Goal: Task Accomplishment & Management: Manage account settings

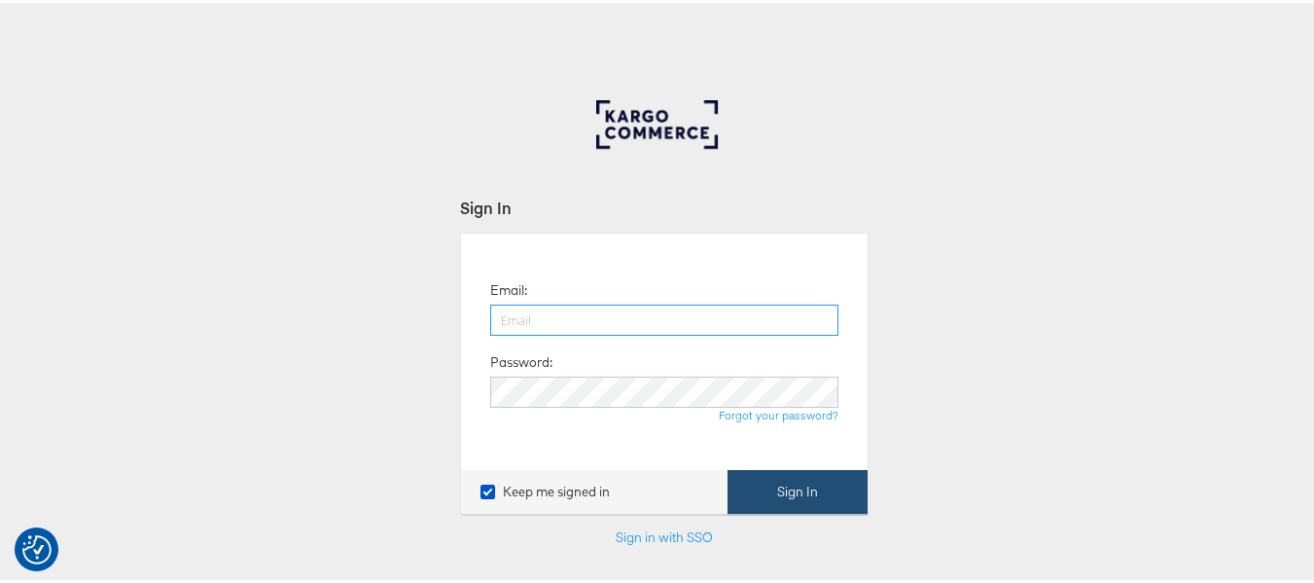
type input "[PERSON_NAME][EMAIL_ADDRESS][DOMAIN_NAME]"
click at [836, 482] on button "Sign In" at bounding box center [798, 489] width 140 height 44
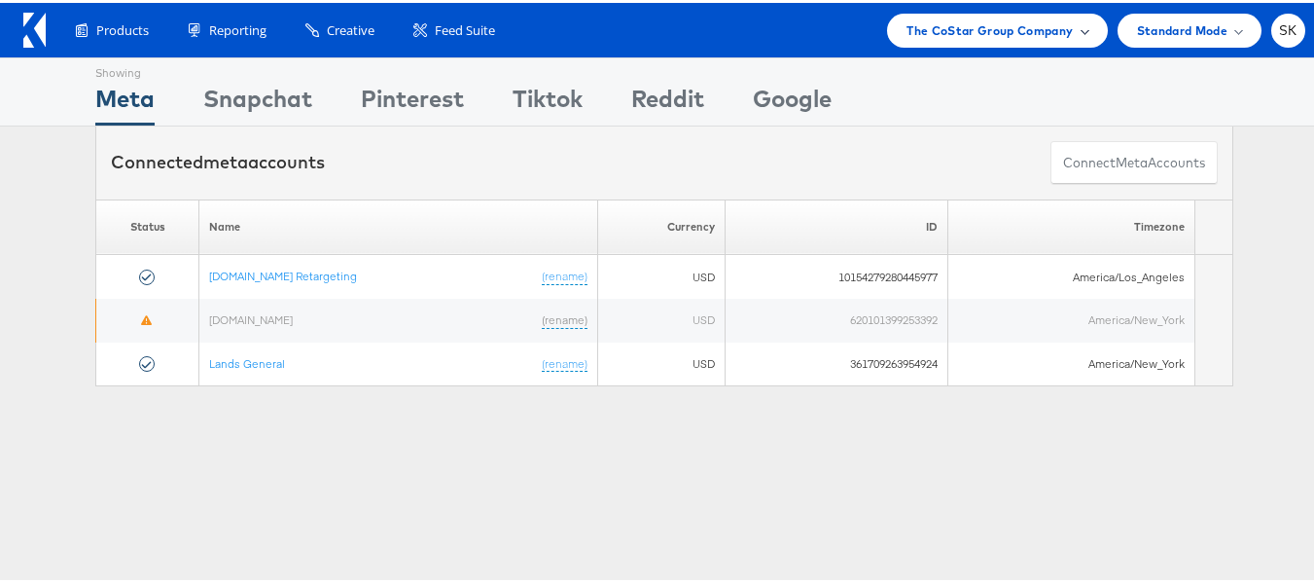
click at [972, 34] on span "The CoStar Group Company" at bounding box center [990, 28] width 166 height 20
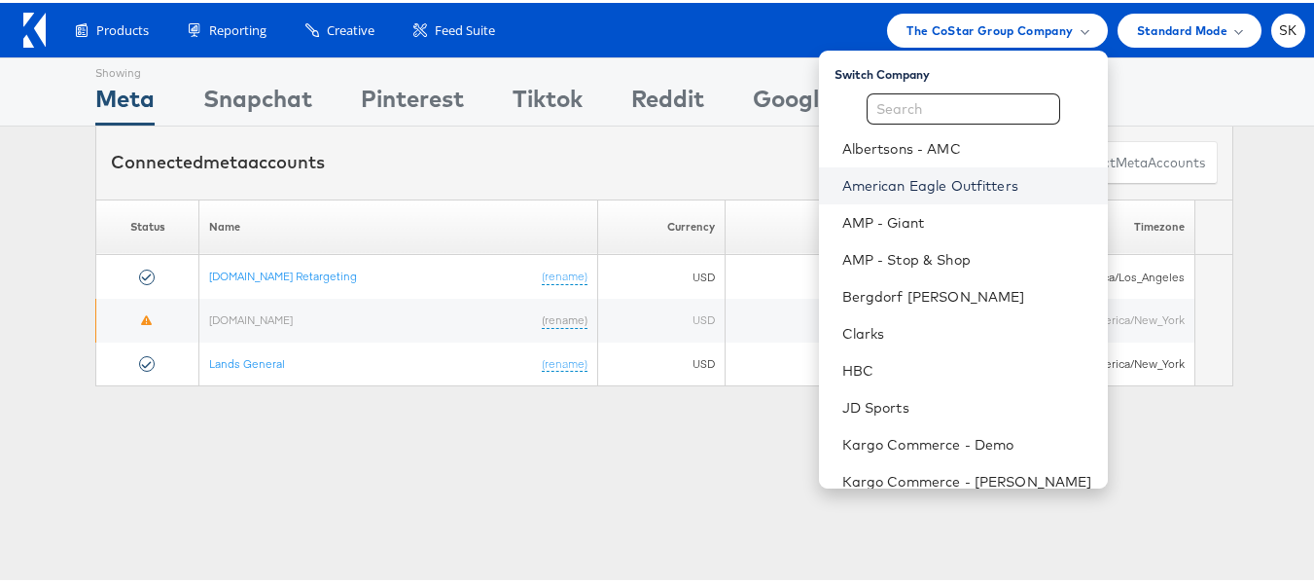
click at [956, 182] on link "American Eagle Outfitters" at bounding box center [967, 182] width 250 height 19
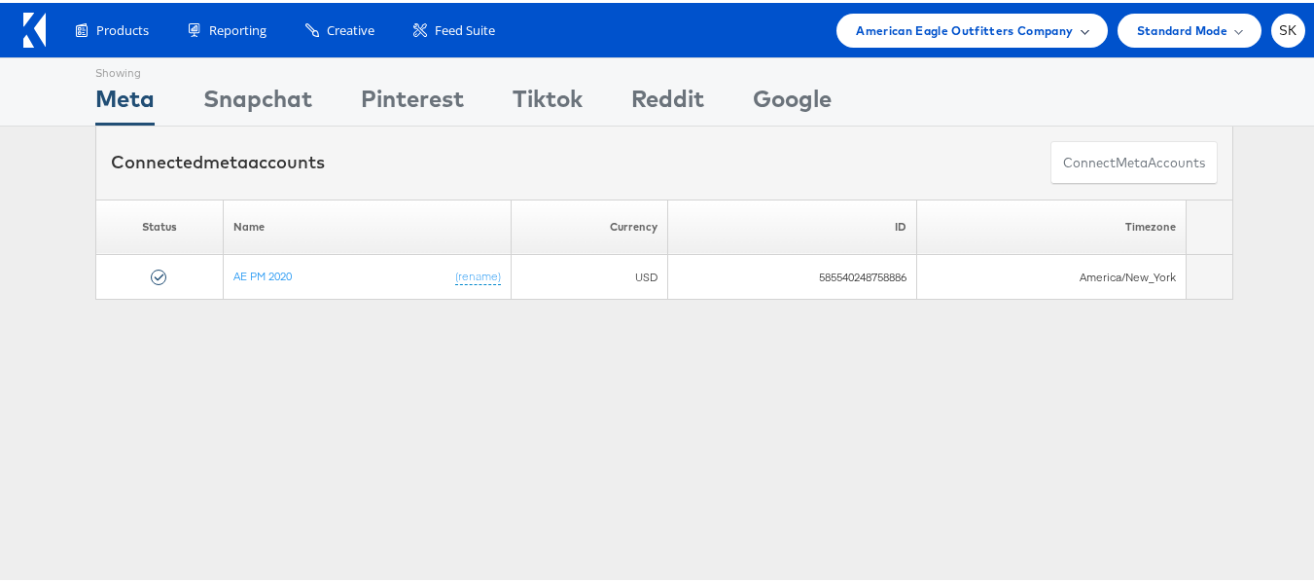
click at [1018, 25] on span "American Eagle Outfitters Company" at bounding box center [964, 28] width 217 height 20
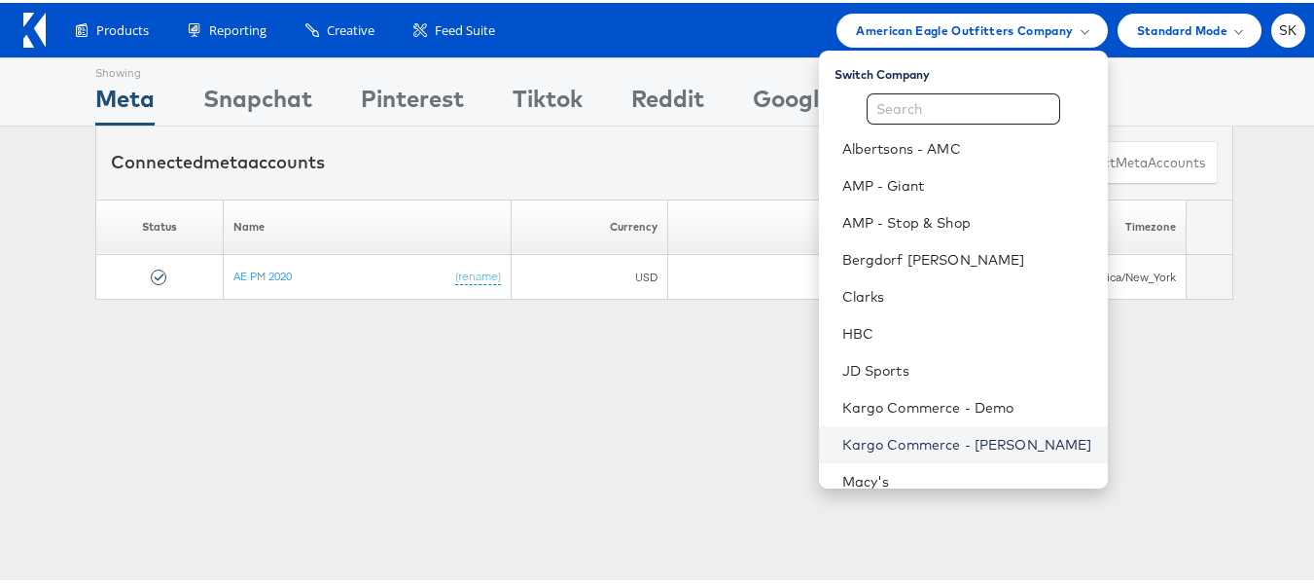
scroll to position [278, 0]
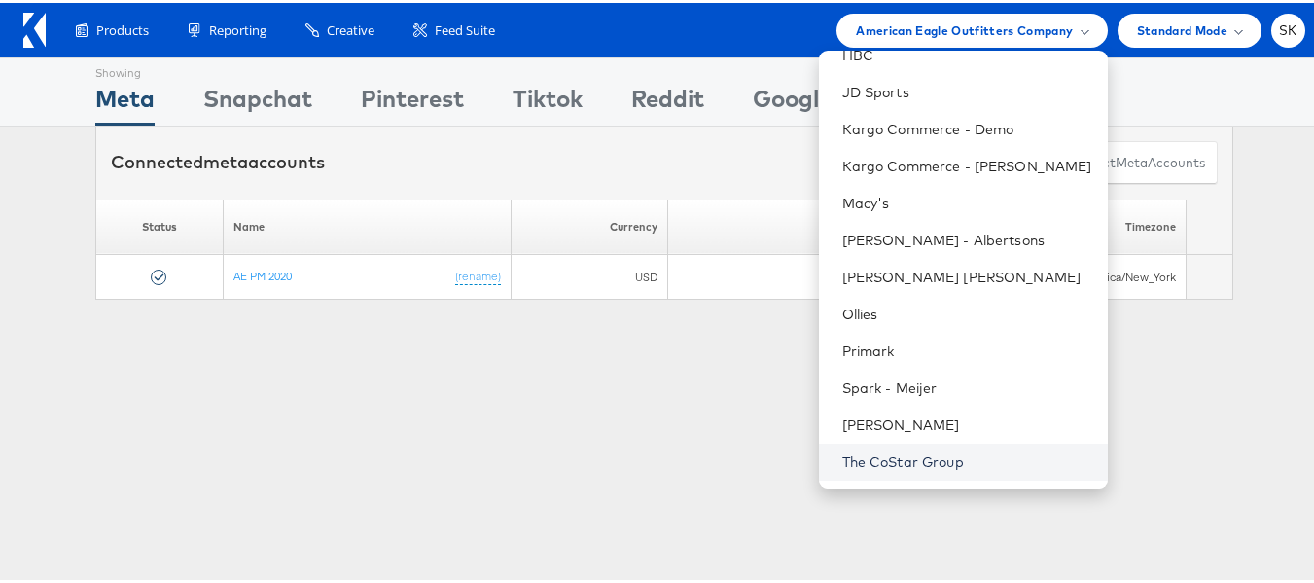
click at [877, 456] on link "The CoStar Group" at bounding box center [967, 458] width 250 height 19
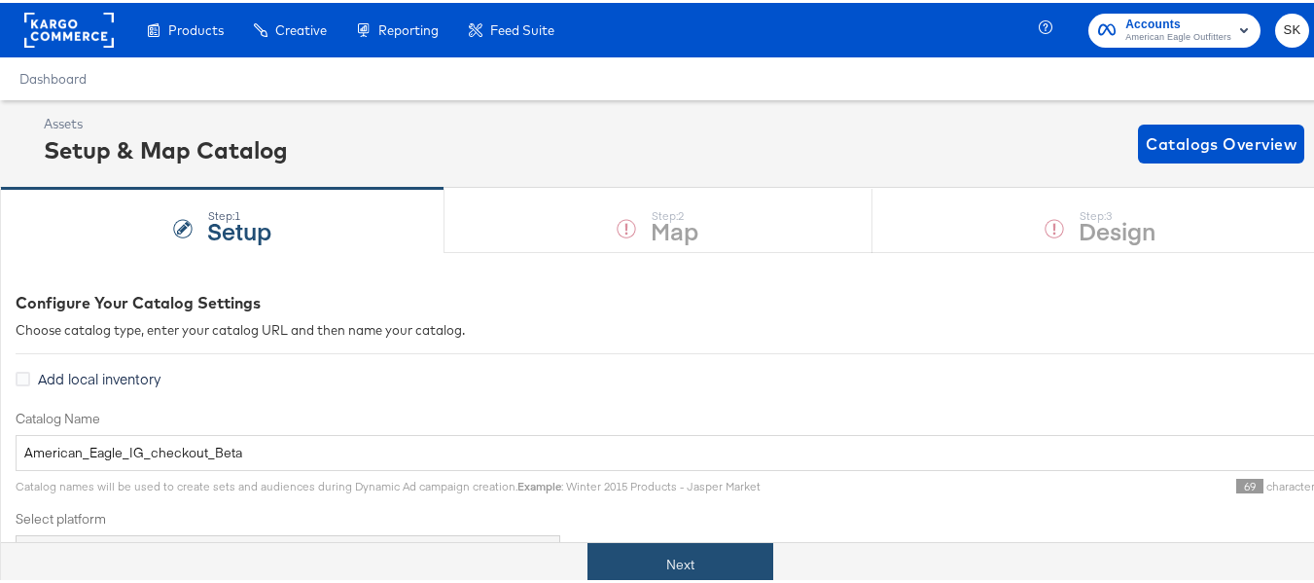
click at [713, 543] on button "Next" at bounding box center [681, 562] width 186 height 44
click at [664, 562] on button "Next" at bounding box center [681, 562] width 186 height 44
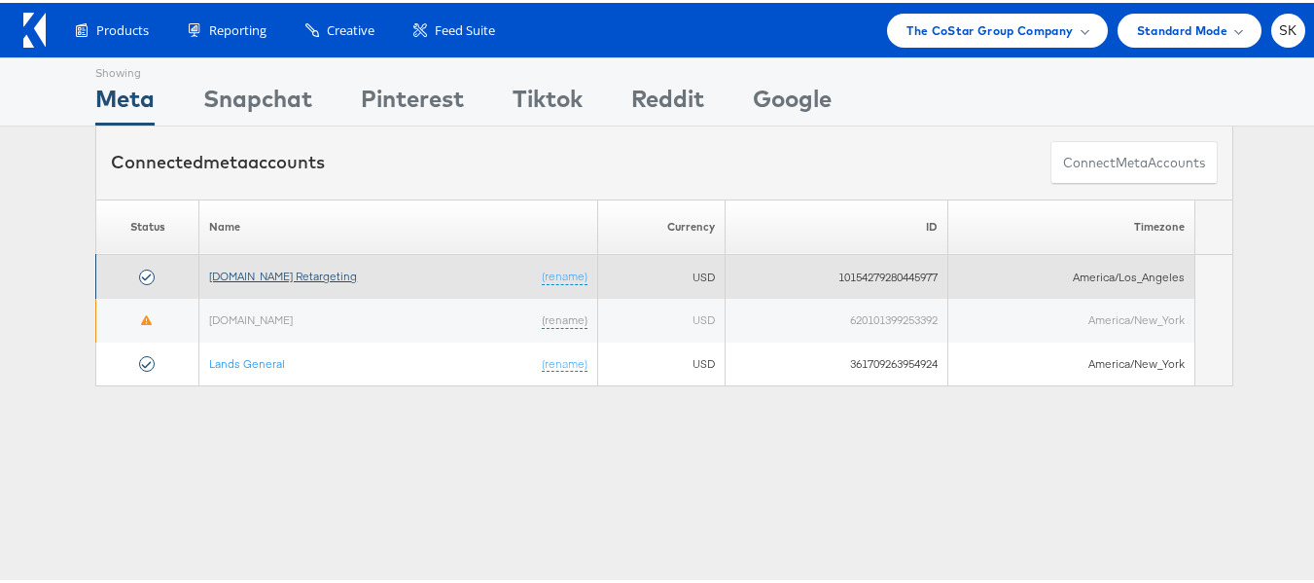
click at [314, 268] on link "[DOMAIN_NAME] Retargeting" at bounding box center [283, 273] width 148 height 15
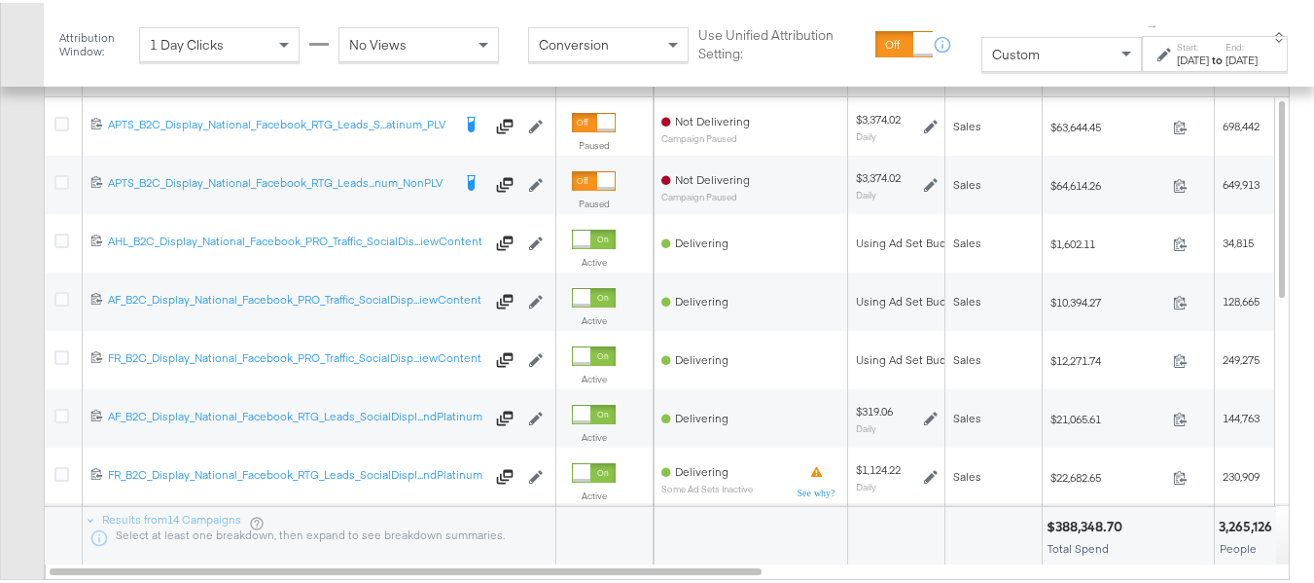
scroll to position [875, 0]
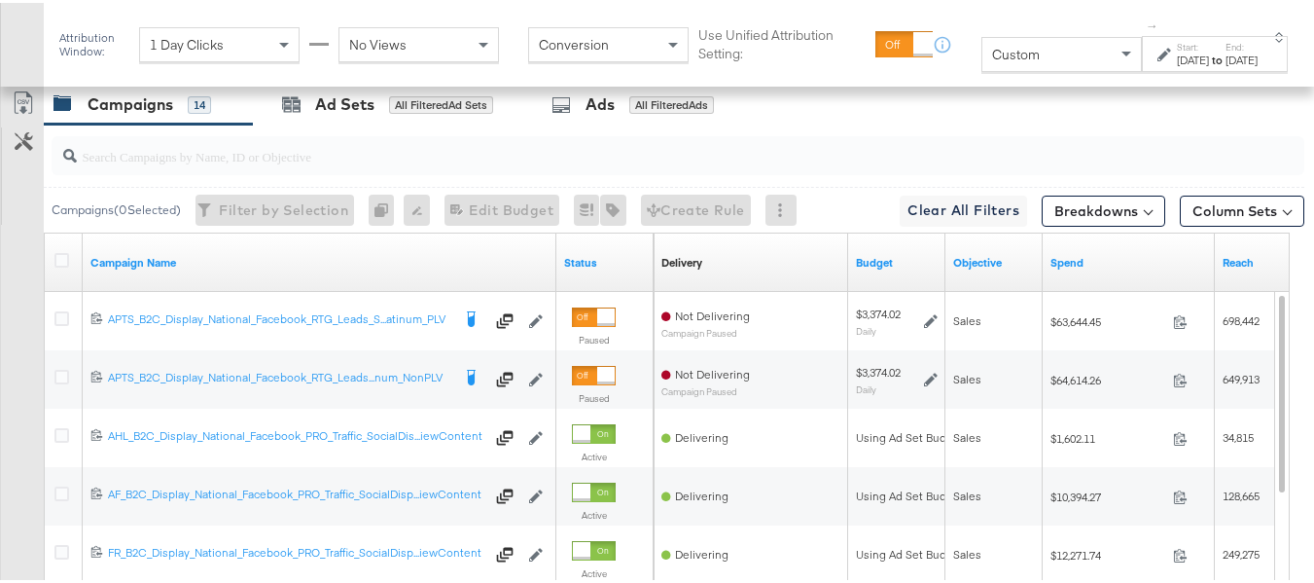
click at [160, 164] on input "search" at bounding box center [635, 145] width 1117 height 38
paste input "APTS_B2C_Display_National_Facebook_RTG_Leads_SocialDisplay_Retargeting_Diamond_…"
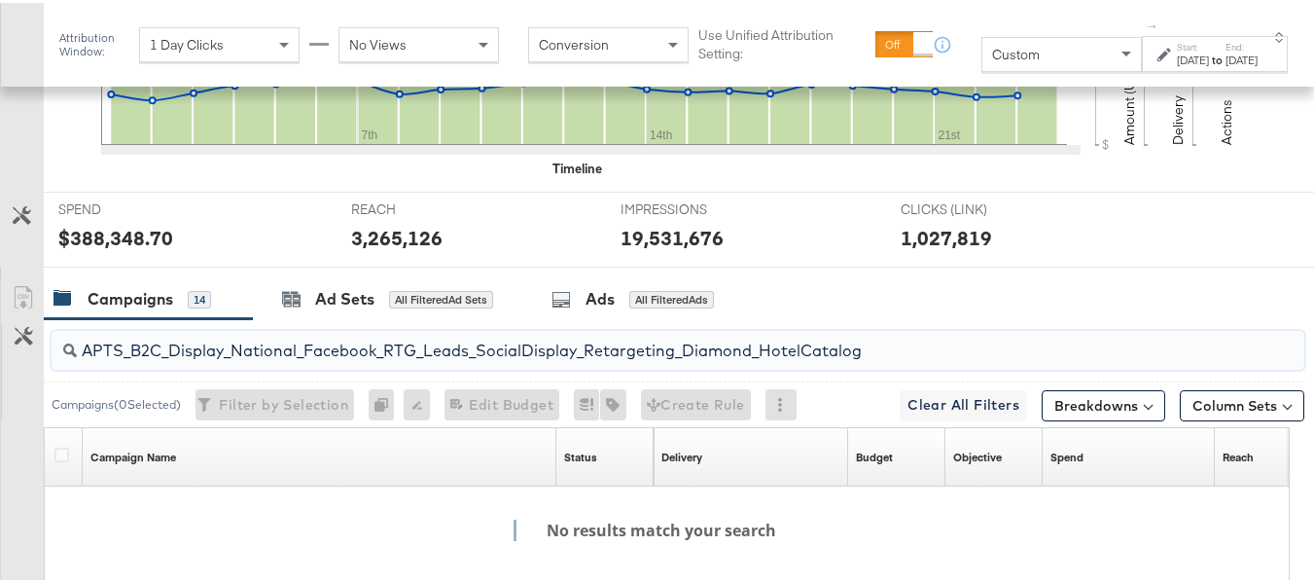
scroll to position [929, 0]
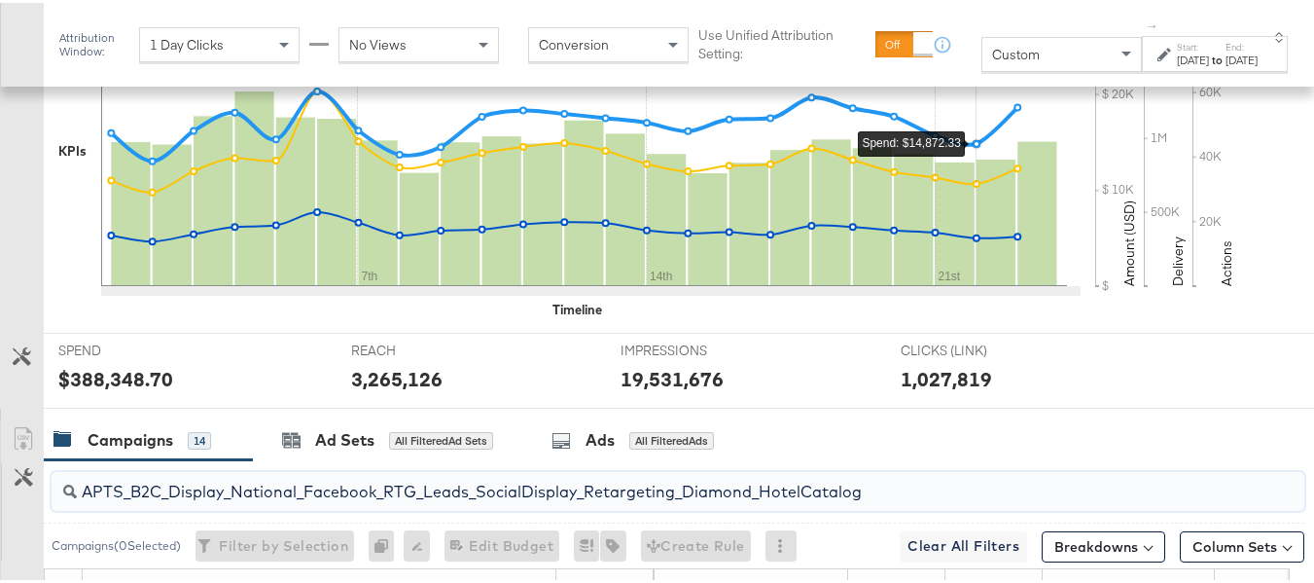
click at [992, 59] on span "Custom" at bounding box center [1016, 52] width 48 height 18
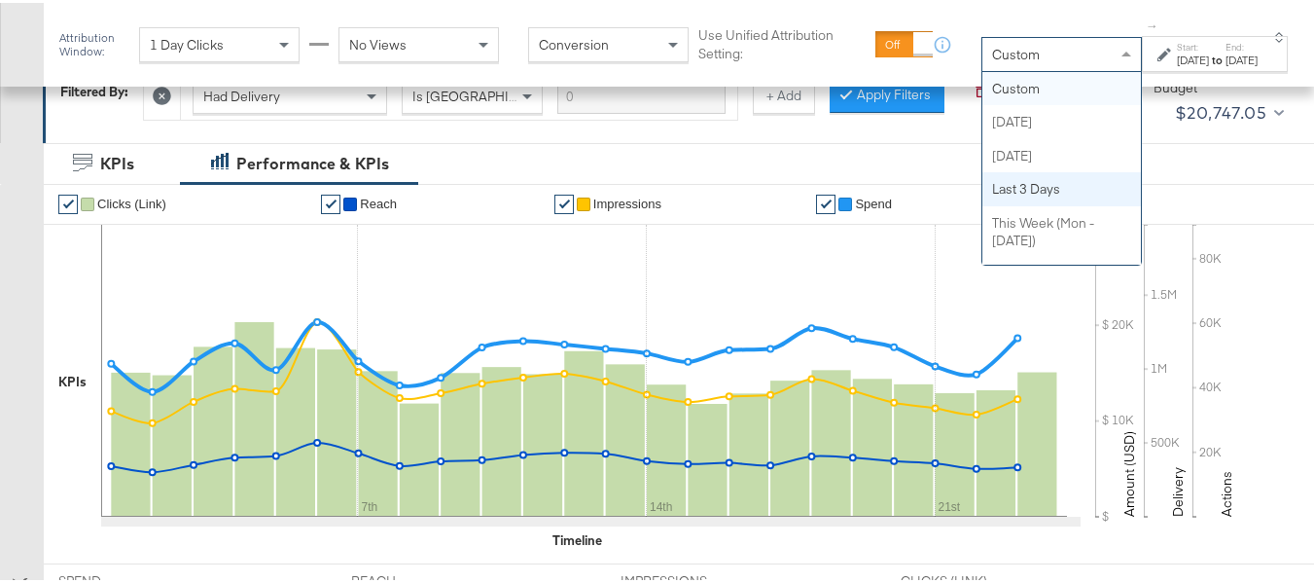
scroll to position [54, 0]
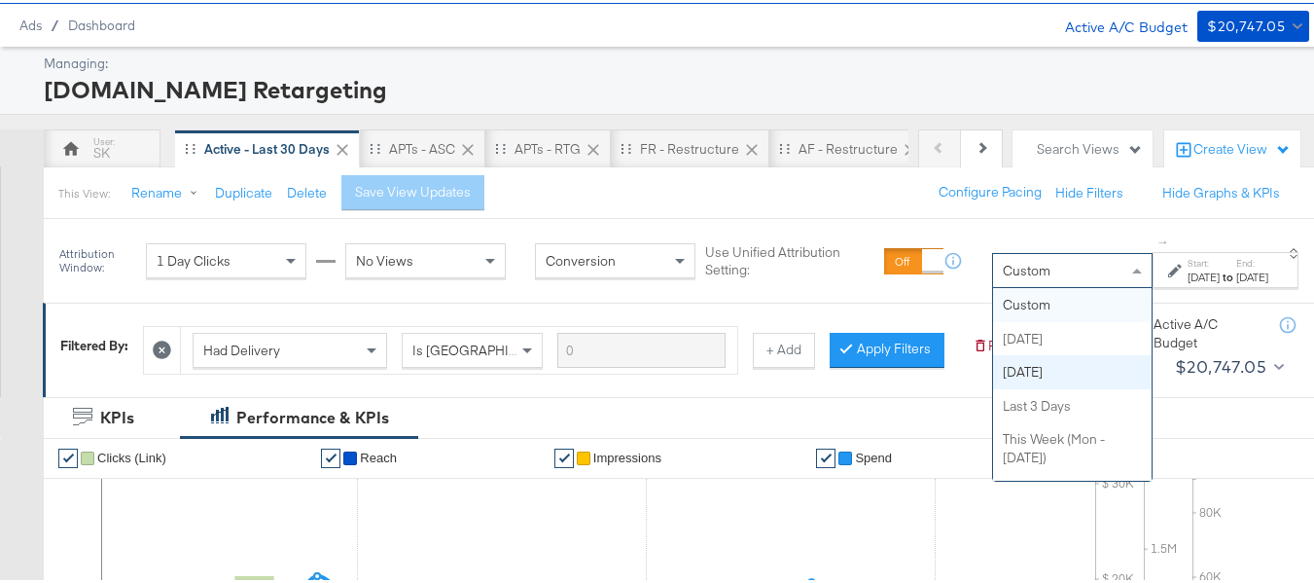
drag, startPoint x: 968, startPoint y: 385, endPoint x: 978, endPoint y: 384, distance: 9.8
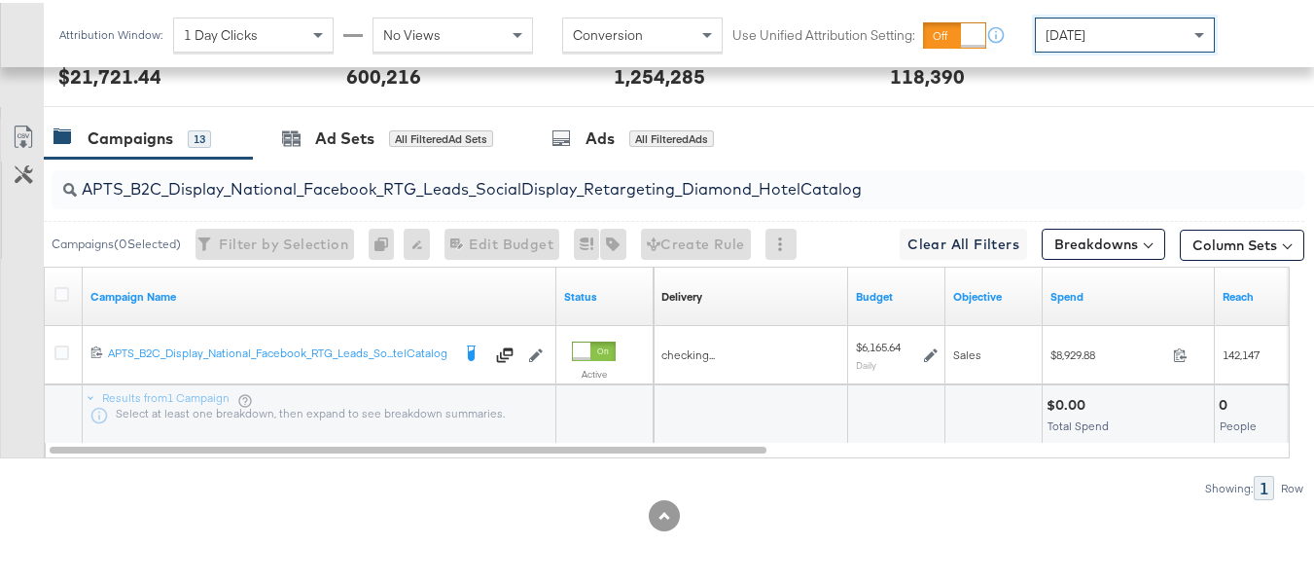
scroll to position [849, 0]
click at [294, 192] on input "APTS_B2C_Display_National_Facebook_RTG_Leads_SocialDisplay_Retargeting_Diamond_…" at bounding box center [635, 179] width 1117 height 38
paste input "alwayson_Retargeting_DARE24_DiamondPlatinum"
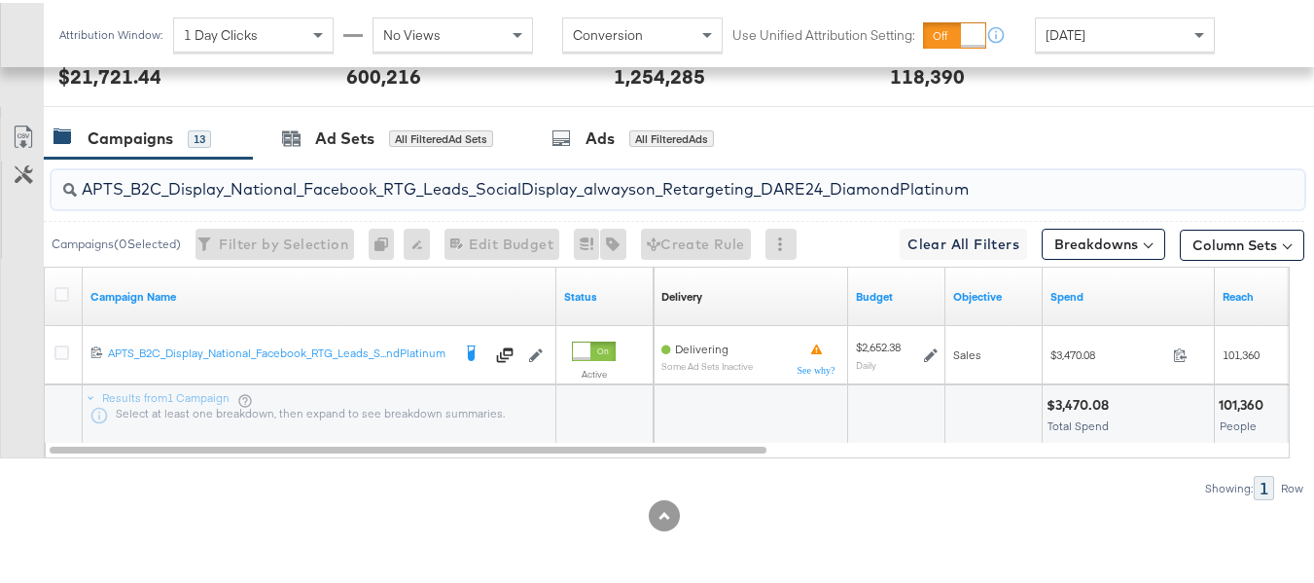
click at [365, 187] on input "APTS_B2C_Display_National_Facebook_RTG_Leads_SocialDisplay_alwayson_Retargeting…" at bounding box center [635, 179] width 1117 height 38
paste input "FR_B2C_Display_National_Facebook_RTG_Leads_SocialDisplay_alwayson_Retargeting_FR"
click at [317, 184] on input "FR_B2C_Display_National_Facebook_RTG_Leads_SocialDisplay_alwayson_Retargeting_F…" at bounding box center [635, 179] width 1117 height 38
paste input "AF_B2C_Display_National_Facebook_RTG_Leads_SocialDisplay_alwayson_Retargeting_AF"
click at [344, 196] on input "AF_B2C_Display_National_Facebook_RTG_Leads_SocialDisplay_alwayson_Retargeting_A…" at bounding box center [635, 179] width 1117 height 38
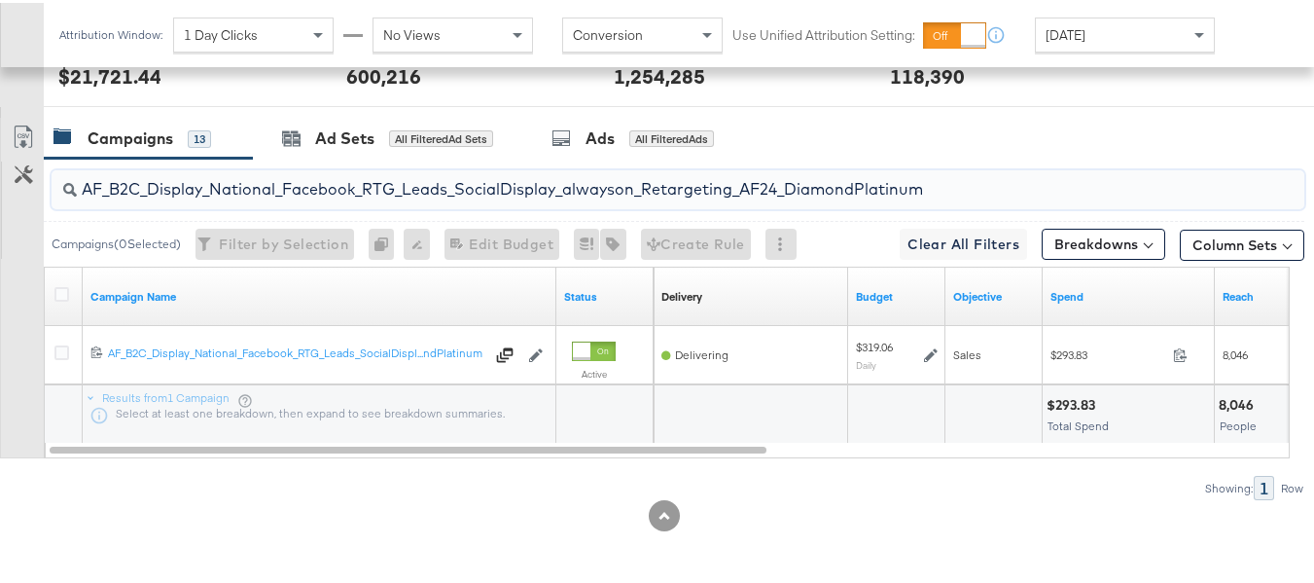
paste input "HL_B2C_Display_National_Facebook_RTG_Leads_SocialDisplay_alwayson_Retargeting_A…"
click at [265, 190] on input "AHL_B2C_Display_National_Facebook_RTG_Leads_SocialDisplay_alwayson_Retargeting_…" at bounding box center [635, 179] width 1117 height 38
paste input "PTS_B2C_Display_National_Facebook_PRO_Traffic_SocialDisplay_alwayson_ASC_DARE24…"
type input "APTS_B2C_Display_National_Facebook_PRO_Traffic_SocialDisplay_alwayson_ASC_DARE2…"
drag, startPoint x: 83, startPoint y: 295, endPoint x: 70, endPoint y: 295, distance: 12.6
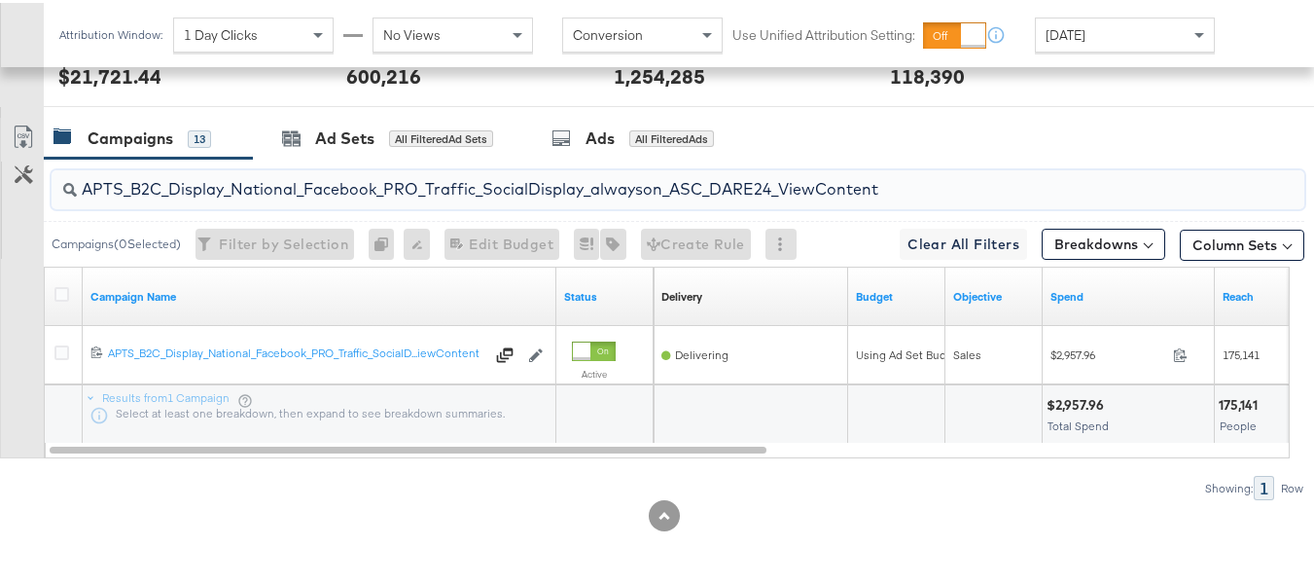
click at [80, 295] on div "Campaign Name Status" at bounding box center [349, 294] width 609 height 58
click at [66, 294] on icon at bounding box center [61, 291] width 15 height 15
click at [0, 0] on input "checkbox" at bounding box center [0, 0] width 0 height 0
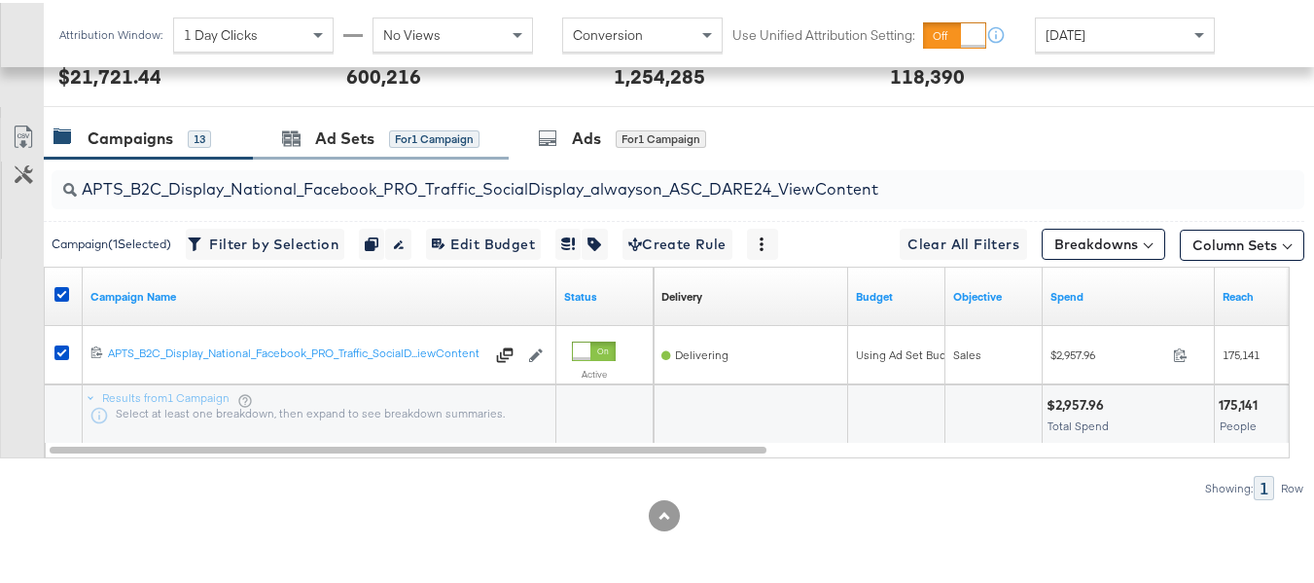
click at [353, 151] on div "Ad Sets for 1 Campaign" at bounding box center [381, 136] width 256 height 42
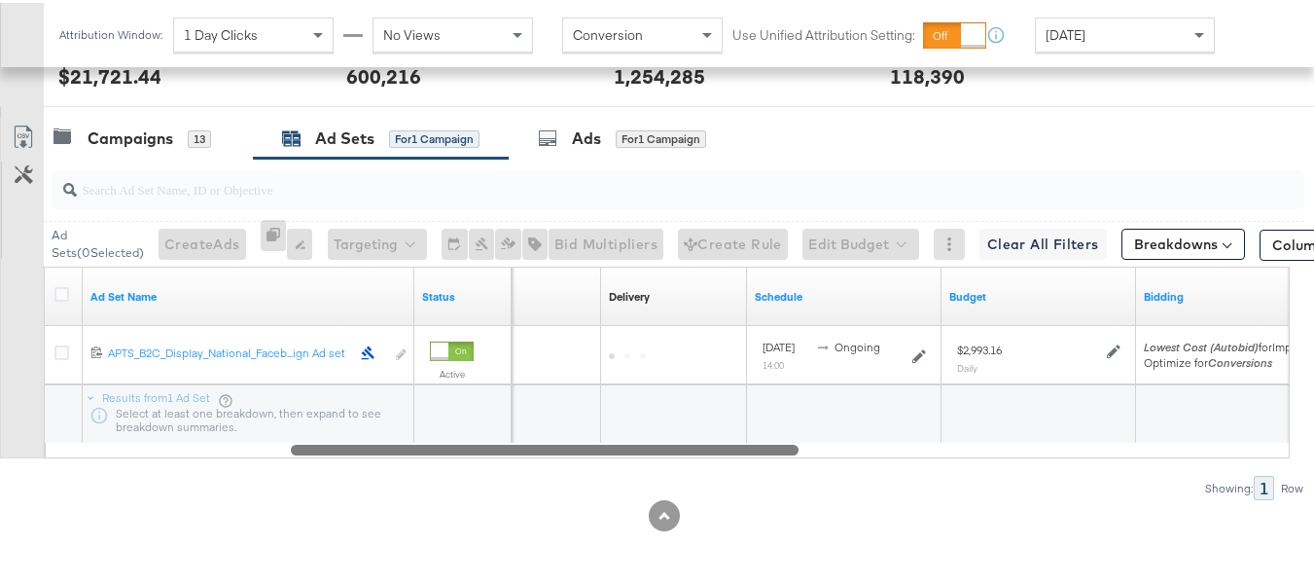
drag, startPoint x: 413, startPoint y: 450, endPoint x: 124, endPoint y: 421, distance: 291.3
click at [291, 451] on div at bounding box center [545, 446] width 508 height 17
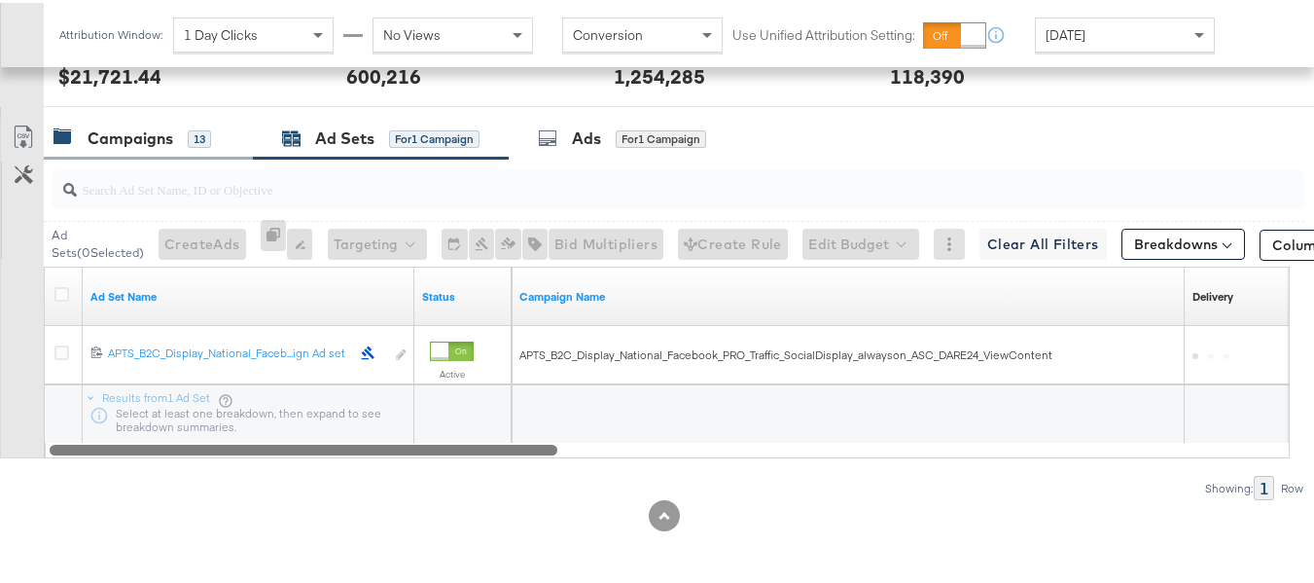
click at [134, 134] on div "Campaigns" at bounding box center [131, 136] width 86 height 22
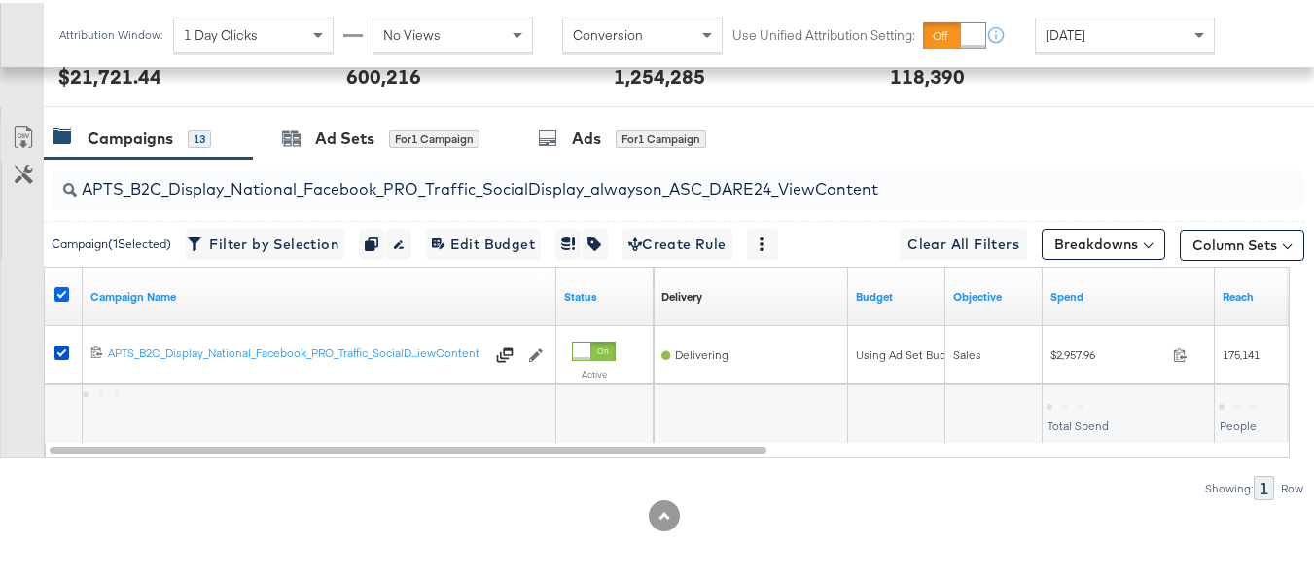
click at [57, 294] on icon at bounding box center [61, 291] width 15 height 15
click at [0, 0] on input "checkbox" at bounding box center [0, 0] width 0 height 0
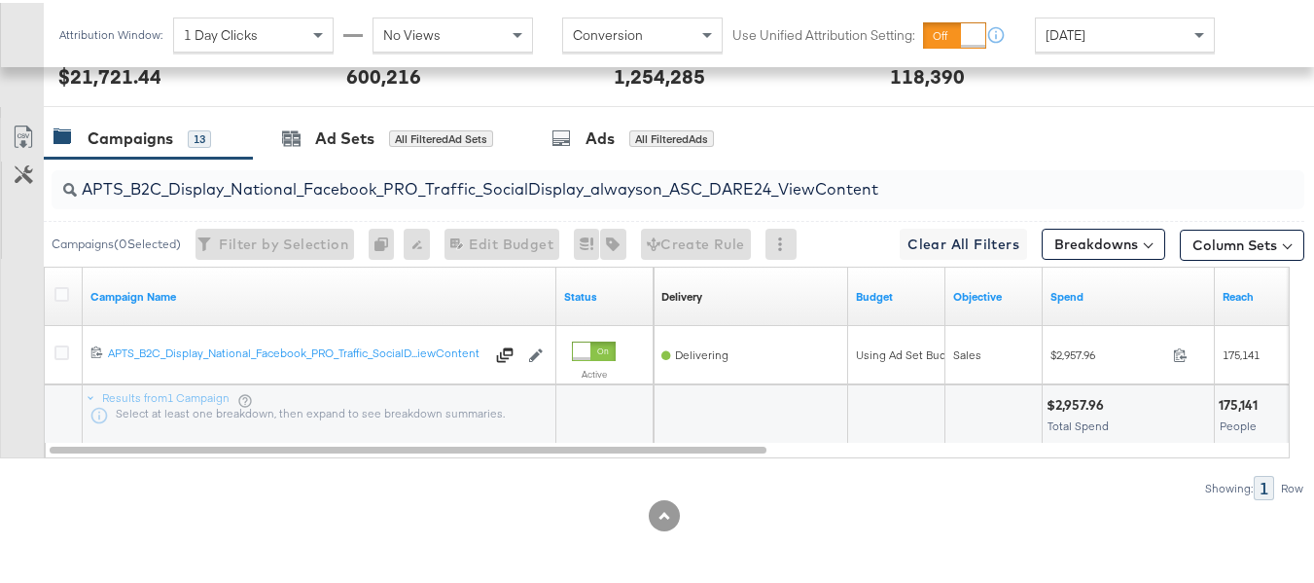
click at [319, 175] on input "APTS_B2C_Display_National_Facebook_PRO_Traffic_SocialDisplay_alwayson_ASC_DARE2…" at bounding box center [635, 179] width 1117 height 38
paste input "Leads_SocialDisplay_alwayson_ASC_DARE24_Purchase"
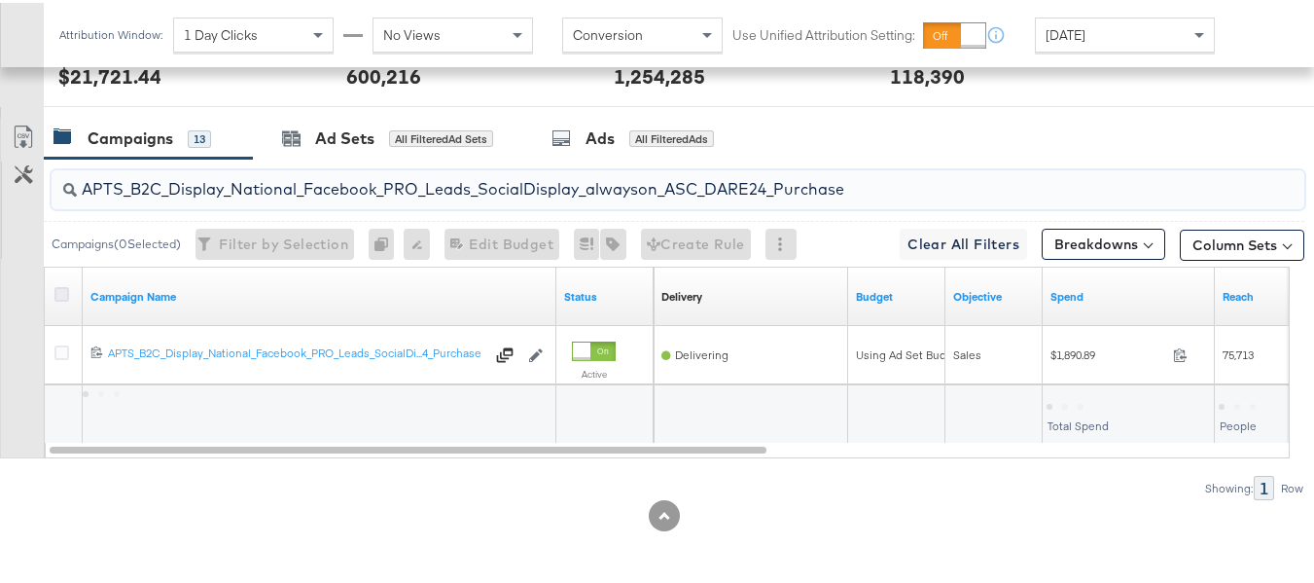
type input "APTS_B2C_Display_National_Facebook_PRO_Leads_SocialDisplay_alwayson_ASC_DARE24_…"
click at [63, 291] on icon at bounding box center [61, 291] width 15 height 15
click at [0, 0] on input "checkbox" at bounding box center [0, 0] width 0 height 0
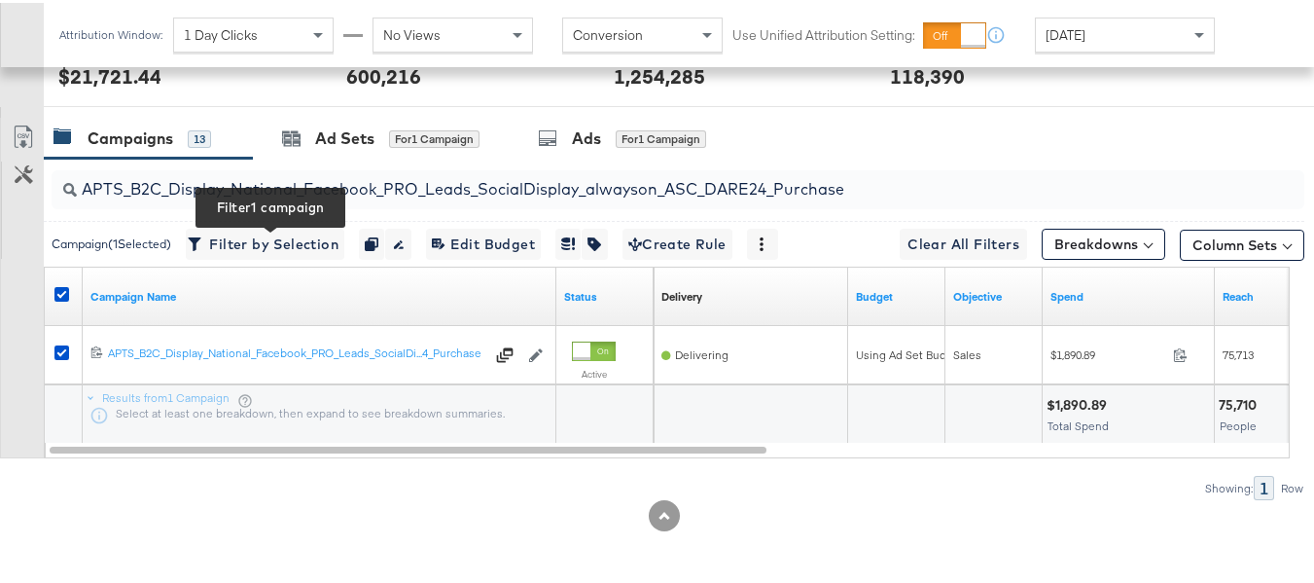
click at [383, 106] on div at bounding box center [664, 112] width 1329 height 16
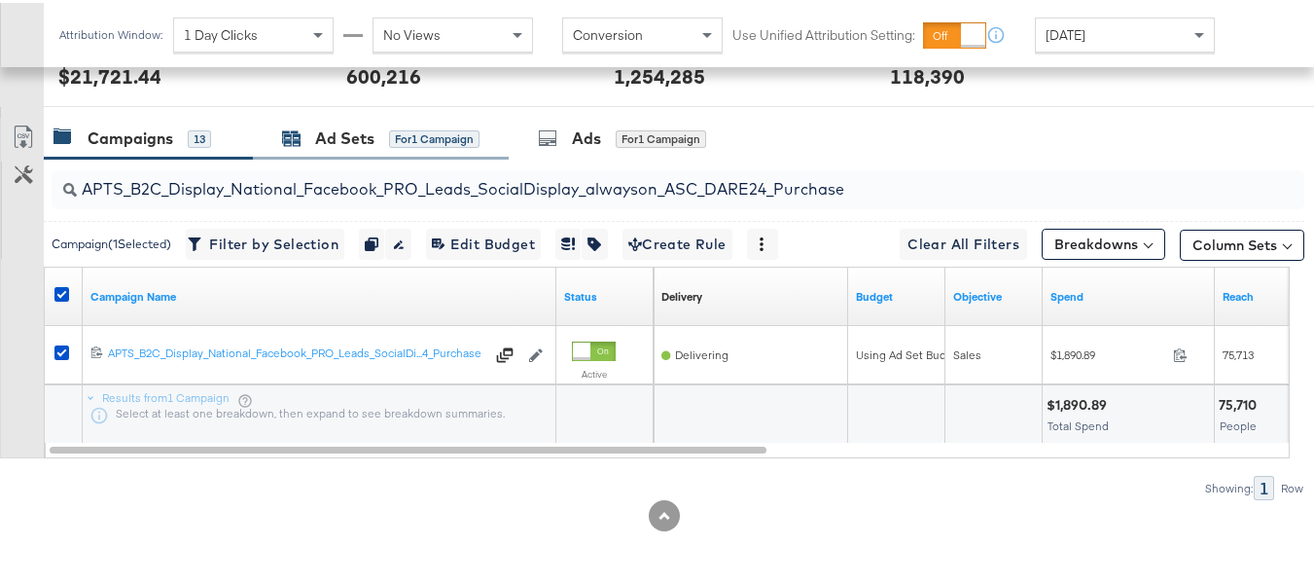
click at [367, 129] on div "Ad Sets" at bounding box center [344, 136] width 59 height 22
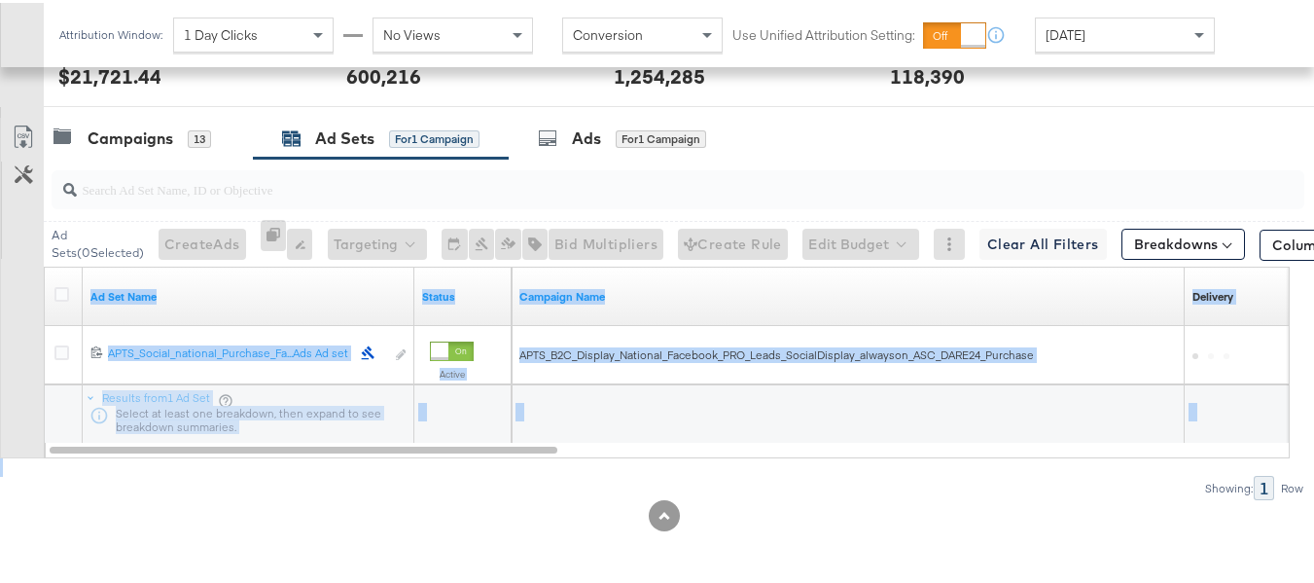
drag, startPoint x: 560, startPoint y: 466, endPoint x: 729, endPoint y: 475, distance: 168.5
click at [729, 475] on div "Ad Sets ( 0 Selected) Create Ads At least one ad set must be selected 0 Rename …" at bounding box center [652, 326] width 1304 height 341
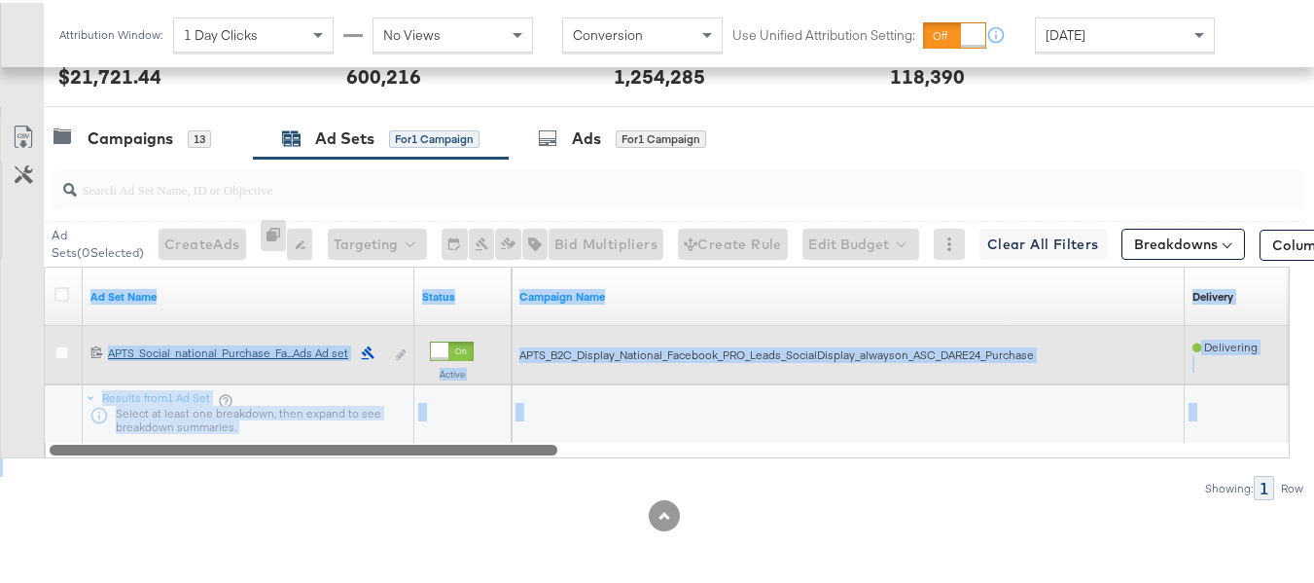
drag, startPoint x: 525, startPoint y: 449, endPoint x: 205, endPoint y: 348, distance: 335.6
click at [218, 411] on div "Ad Set Name Status Campaign Name Delivery Sorting Unavailable 12021198717184061…" at bounding box center [667, 360] width 1246 height 192
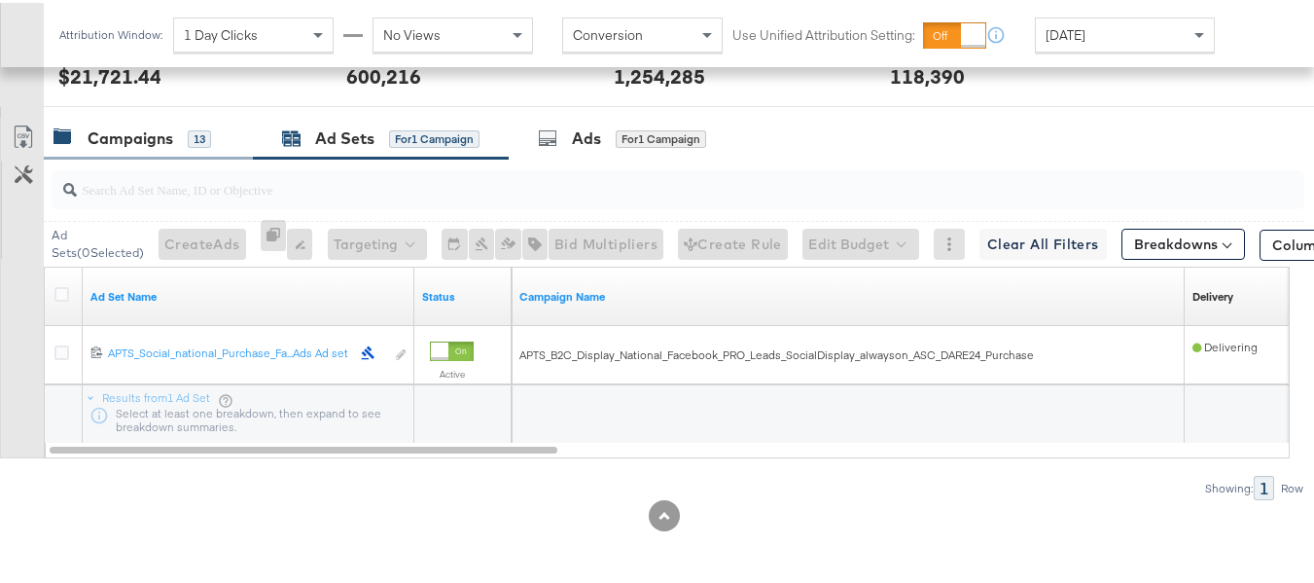
click at [160, 126] on div "Campaigns" at bounding box center [131, 136] width 86 height 22
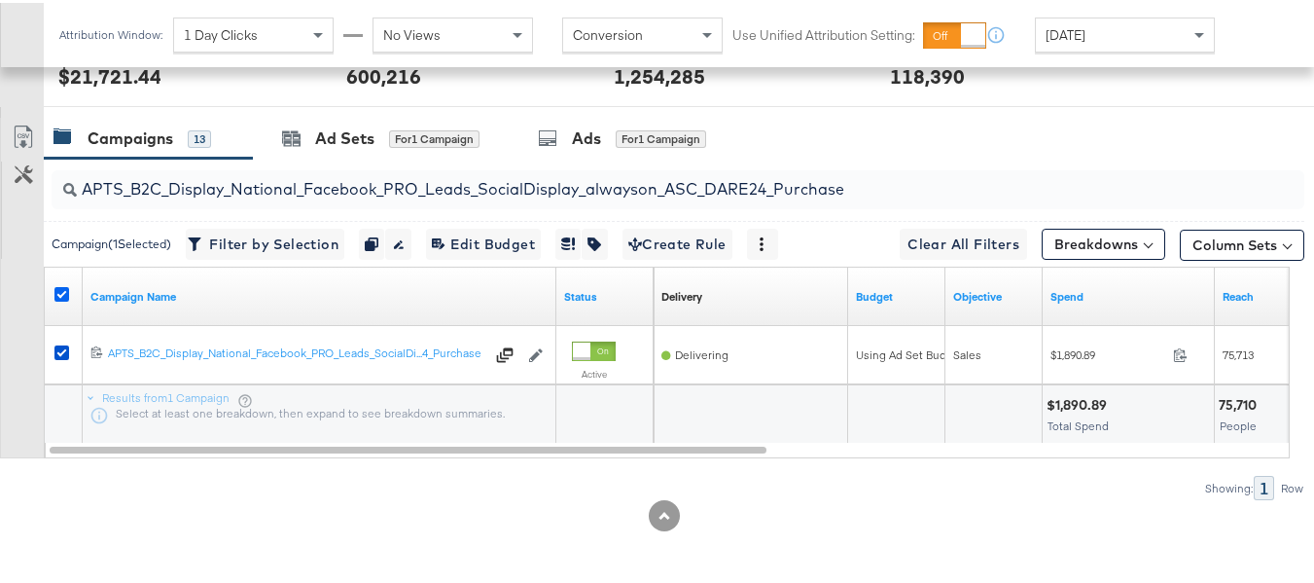
click at [58, 290] on icon at bounding box center [61, 291] width 15 height 15
click at [0, 0] on input "checkbox" at bounding box center [0, 0] width 0 height 0
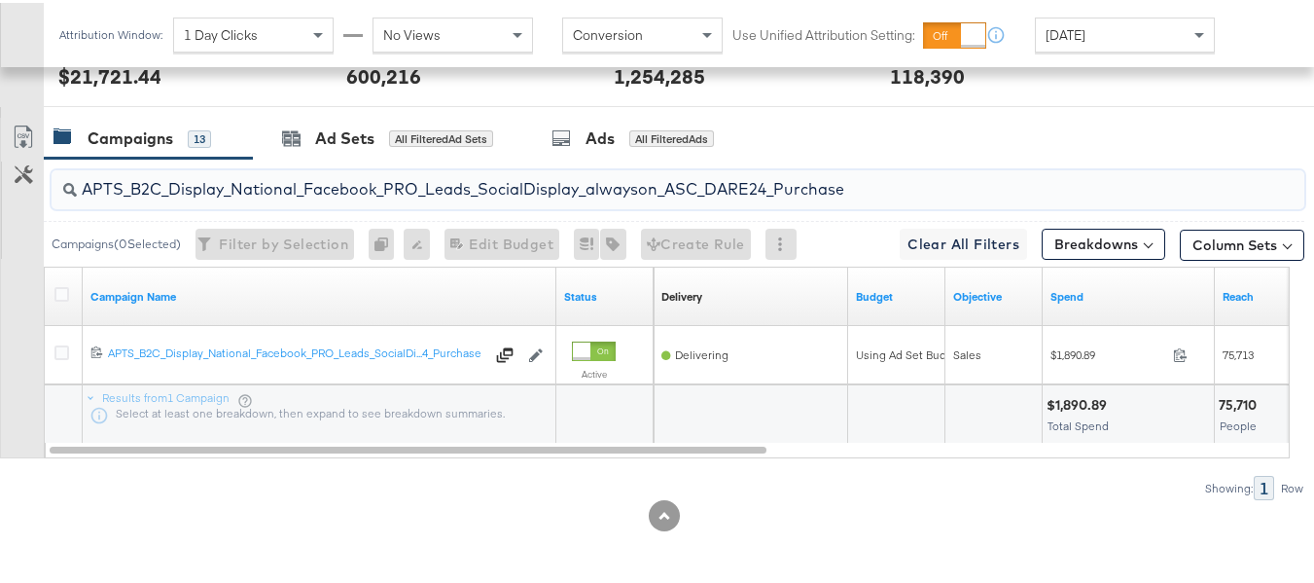
click at [264, 191] on input "APTS_B2C_Display_National_Facebook_PRO_Leads_SocialDisplay_alwayson_ASC_DARE24_…" at bounding box center [635, 179] width 1117 height 38
paste input "F_B2C_Display_National_Facebook_PRO_Traffic_SocialDisplay_alwayson_ASC_AF24_Vie…"
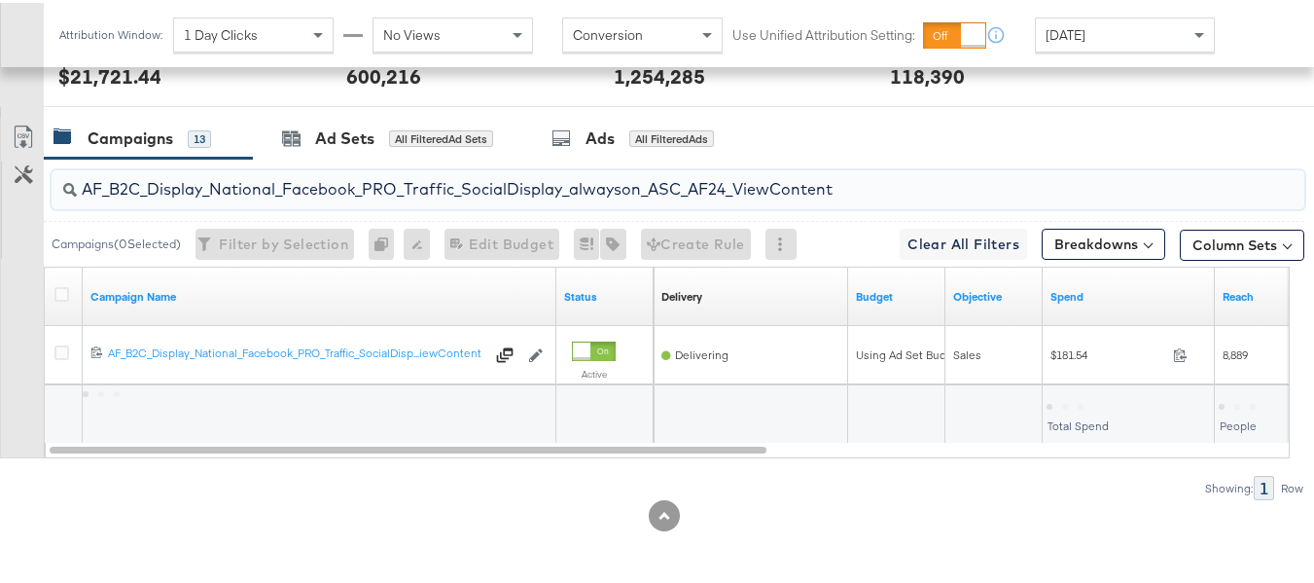
type input "AF_B2C_Display_National_Facebook_PRO_Traffic_SocialDisplay_alwayson_ASC_AF24_Vi…"
click at [61, 301] on div at bounding box center [64, 293] width 20 height 19
drag, startPoint x: 63, startPoint y: 293, endPoint x: 250, endPoint y: 201, distance: 208.0
click at [63, 292] on icon at bounding box center [61, 291] width 15 height 15
click at [0, 0] on input "checkbox" at bounding box center [0, 0] width 0 height 0
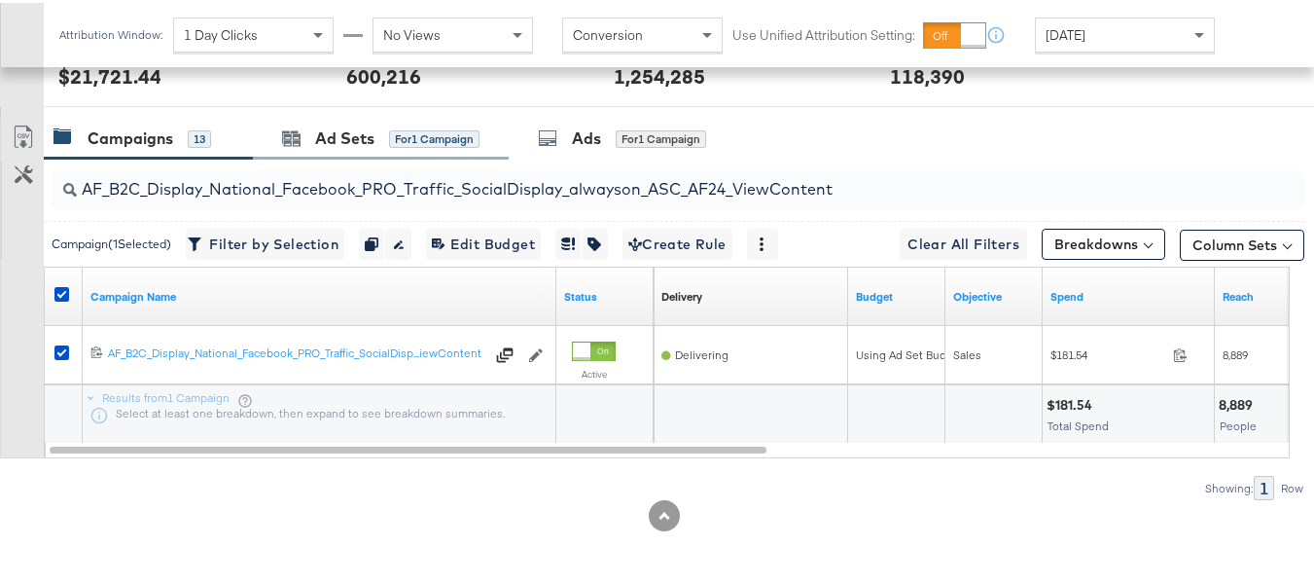
drag, startPoint x: 324, startPoint y: 144, endPoint x: 335, endPoint y: 157, distance: 16.6
click at [324, 145] on div "Ad Sets" at bounding box center [344, 136] width 59 height 22
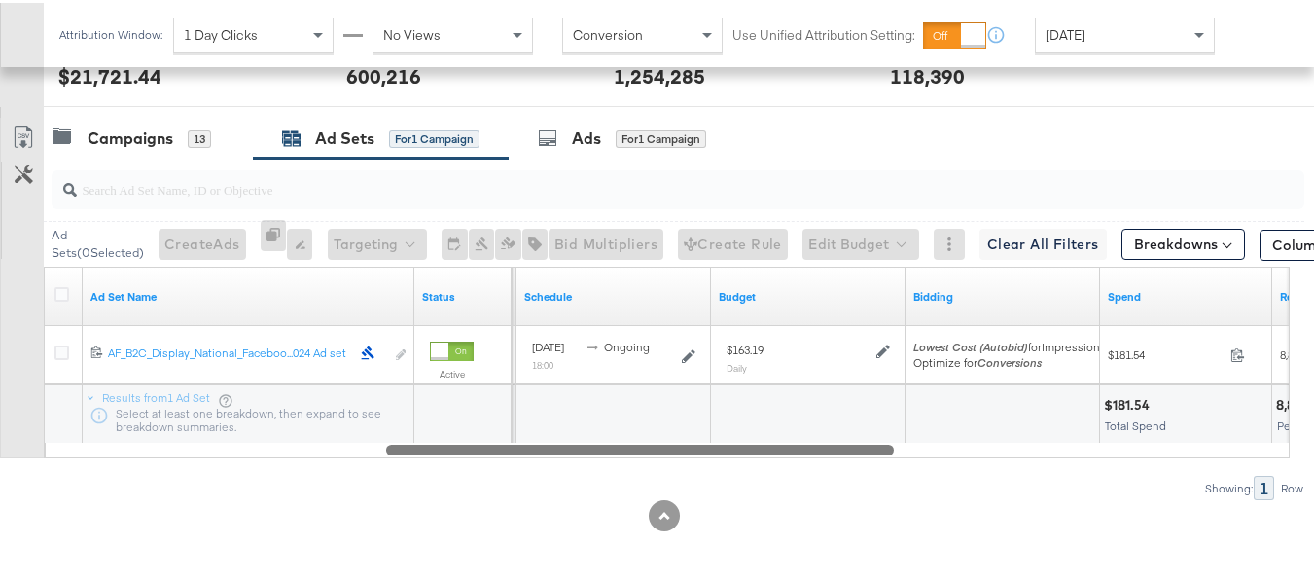
drag, startPoint x: 501, startPoint y: 446, endPoint x: 161, endPoint y: 417, distance: 341.6
click at [161, 417] on div "Ad Set Name Status Delivery Sorting Unavailable Schedule Budget Bidding Spend R…" at bounding box center [667, 360] width 1246 height 192
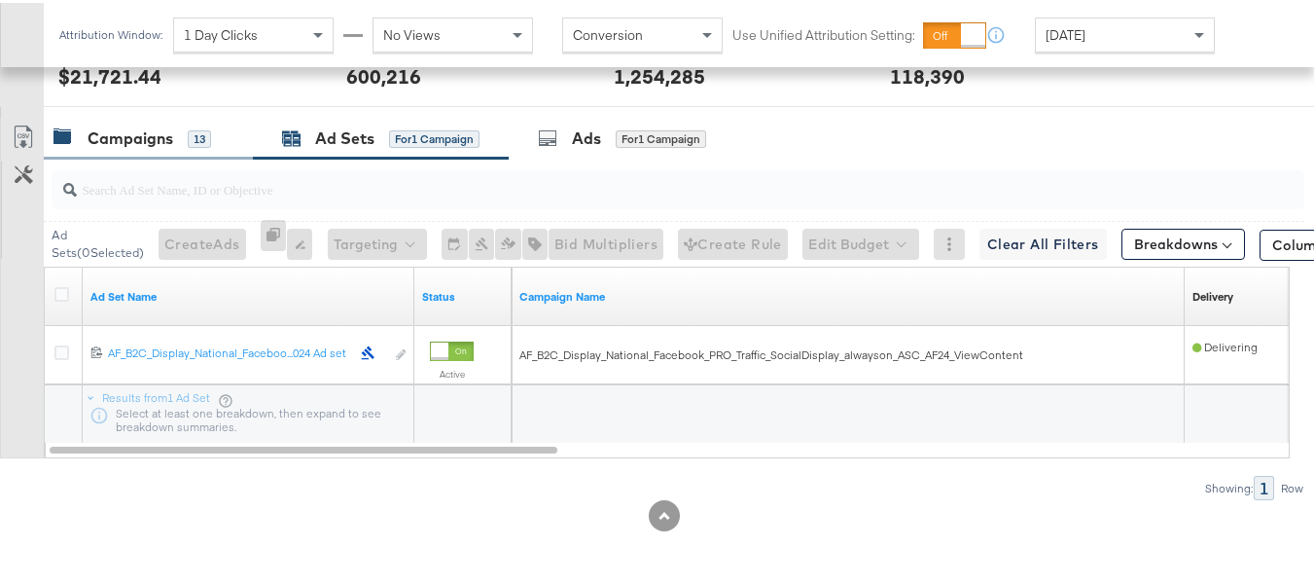
click at [184, 138] on div "Campaigns 13" at bounding box center [133, 136] width 158 height 22
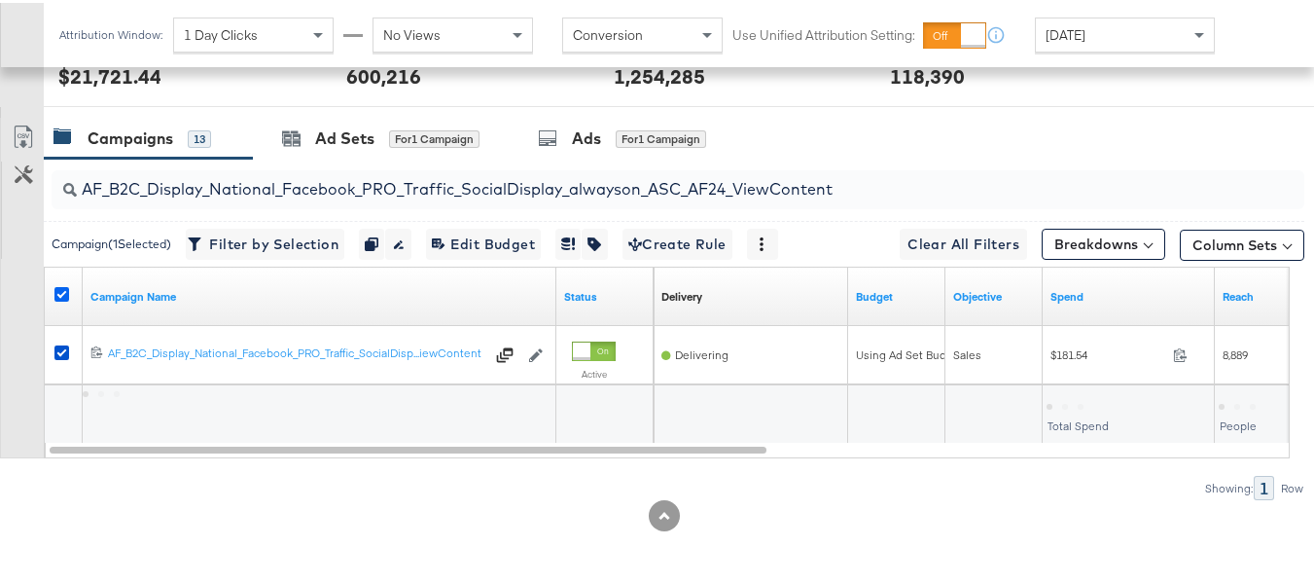
click at [64, 284] on icon at bounding box center [61, 291] width 15 height 15
click at [0, 0] on input "checkbox" at bounding box center [0, 0] width 0 height 0
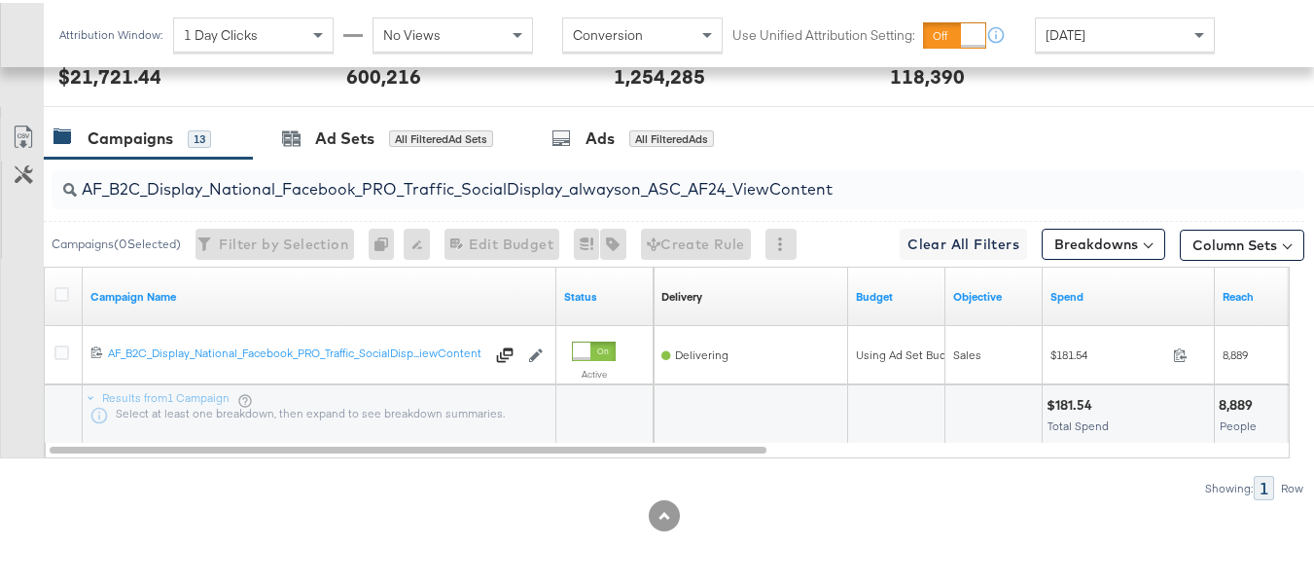
click at [312, 171] on input "AF_B2C_Display_National_Facebook_PRO_Traffic_SocialDisplay_alwayson_ASC_AF24_Vi…" at bounding box center [635, 179] width 1117 height 38
paste input "FR_B2C_Display_National_Facebook_PRO_Traffic_SocialDisplay_alwayson_ASC_FR"
type input "FR_B2C_Display_National_Facebook_PRO_Traffic_SocialDisplay_alwayson_ASC_FR24_Vi…"
click at [61, 288] on icon at bounding box center [61, 291] width 15 height 15
click at [0, 0] on input "checkbox" at bounding box center [0, 0] width 0 height 0
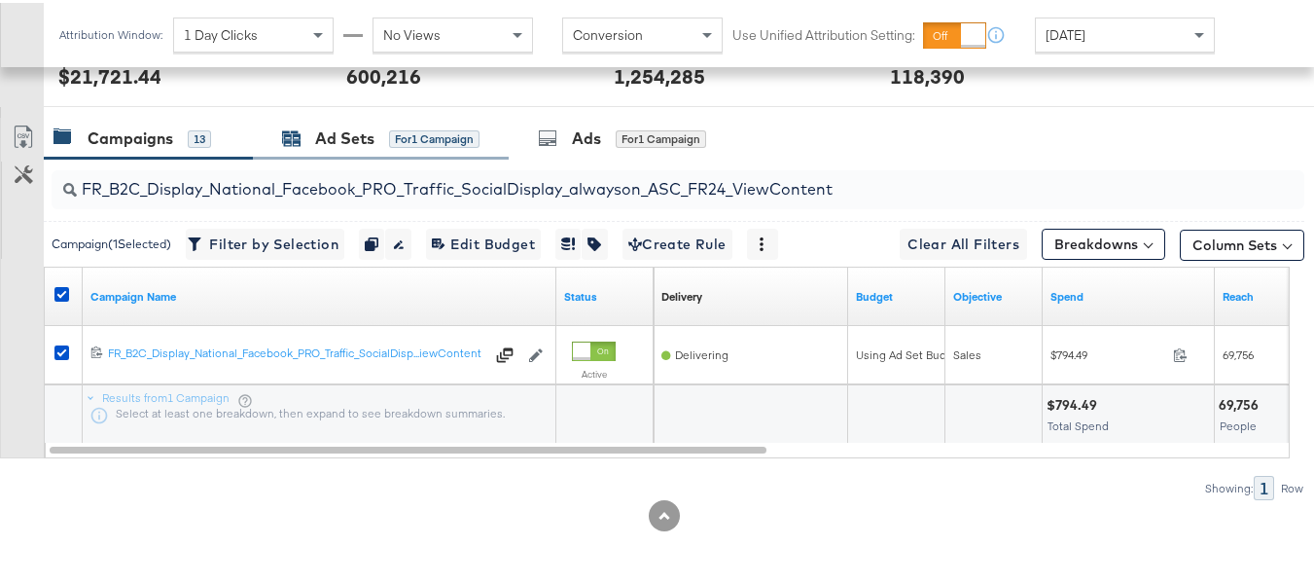
click at [304, 144] on div "Ad Sets for 1 Campaign" at bounding box center [380, 136] width 197 height 22
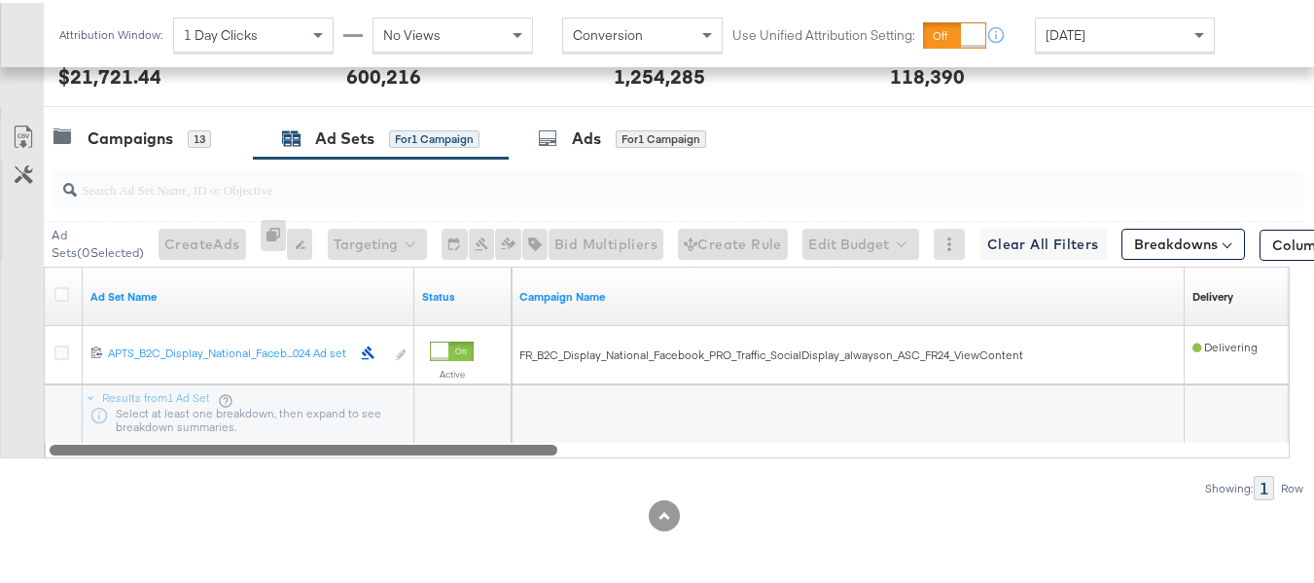
drag, startPoint x: 583, startPoint y: 464, endPoint x: 21, endPoint y: 393, distance: 565.8
click at [22, 403] on div "Customize KPIs Export as CSV Ad Set Name Status Campaign Name Delivery Sorting …" at bounding box center [652, 360] width 1304 height 192
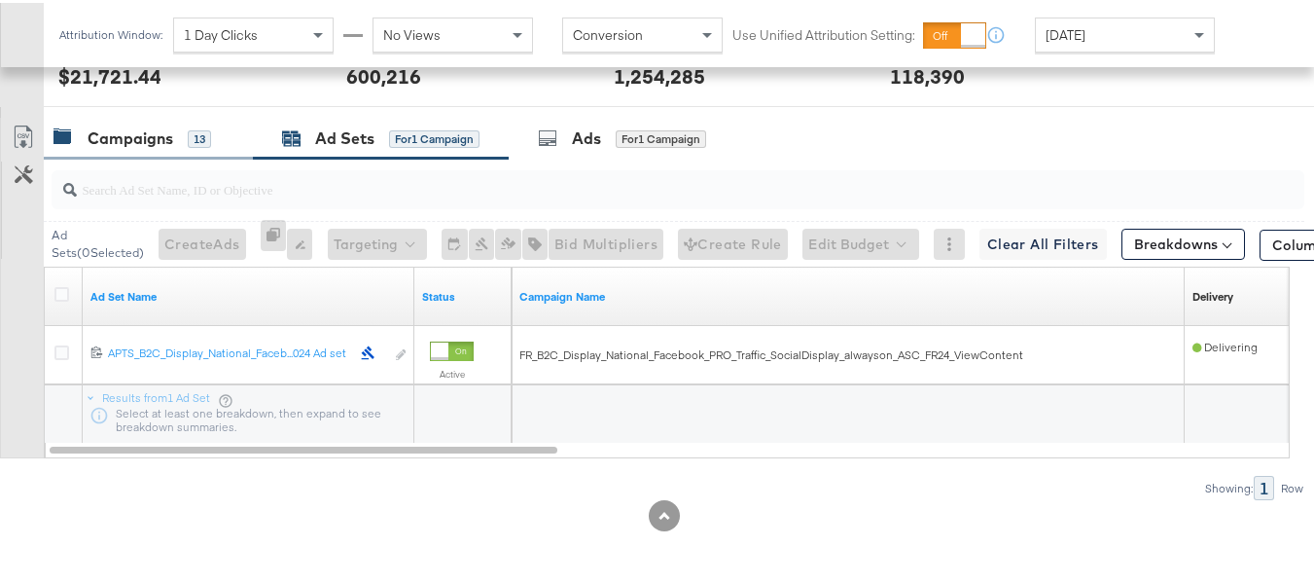
click at [127, 142] on div "Campaigns" at bounding box center [131, 136] width 86 height 22
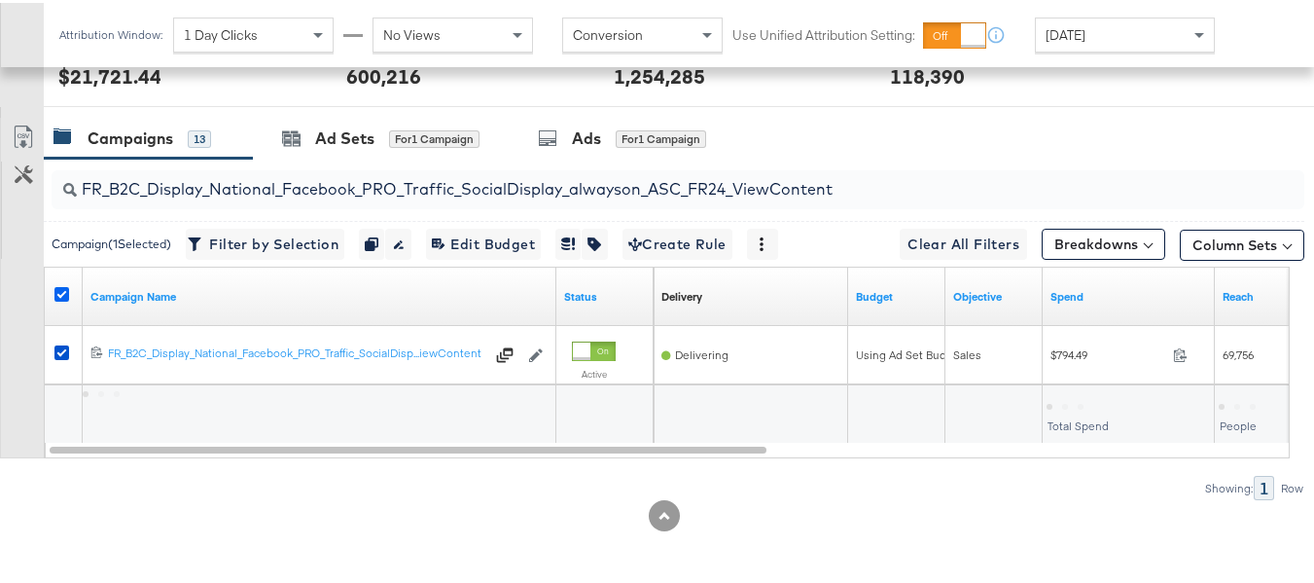
click at [63, 292] on icon at bounding box center [61, 291] width 15 height 15
click at [0, 0] on input "checkbox" at bounding box center [0, 0] width 0 height 0
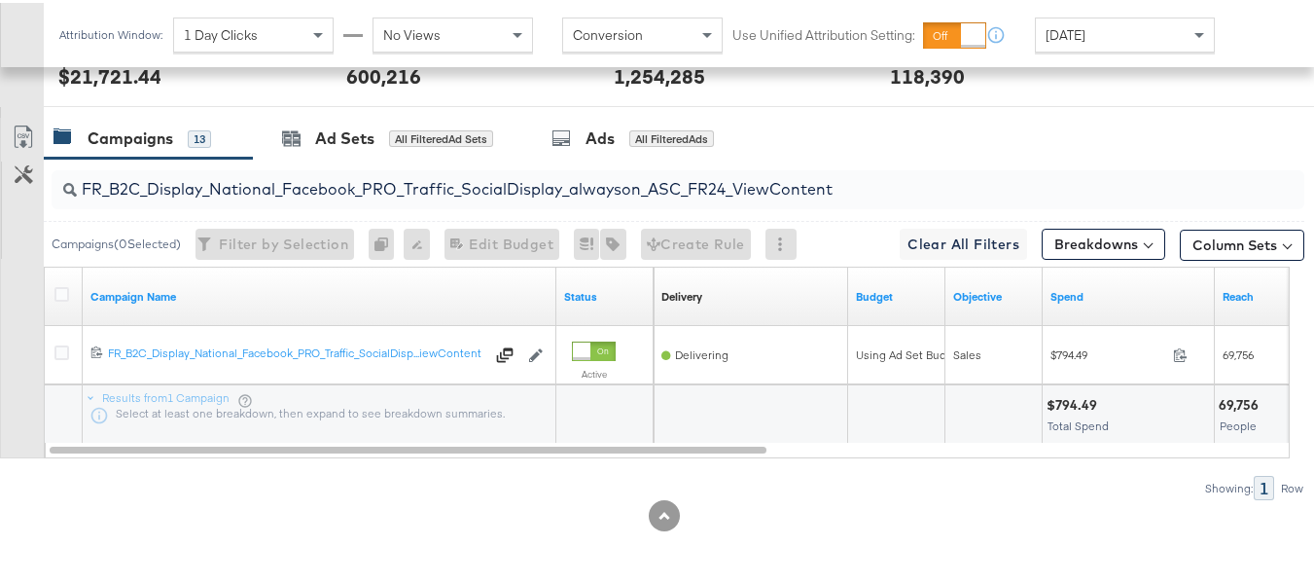
click at [289, 191] on input "FR_B2C_Display_National_Facebook_PRO_Traffic_SocialDisplay_alwayson_ASC_FR24_Vi…" at bounding box center [635, 179] width 1117 height 38
paste input "AHL_B2C_Display_National_Facebook_PRO_Traffic_SocialDisplay_alwayson_ASC_AHL"
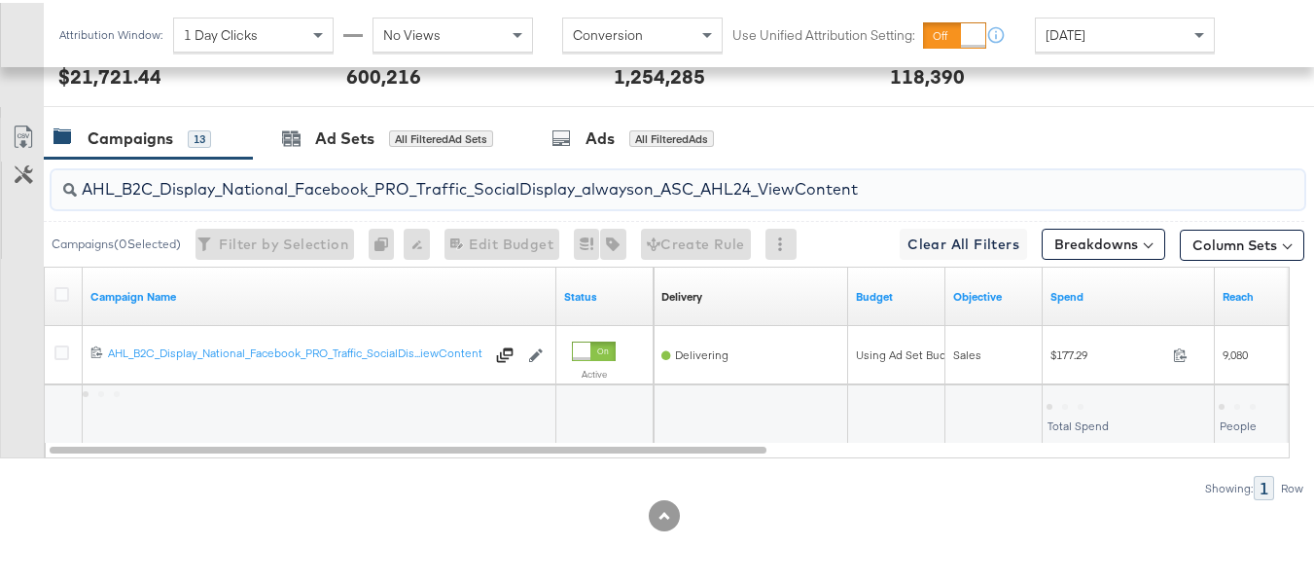
type input "AHL_B2C_Display_National_Facebook_PRO_Traffic_SocialDisplay_alwayson_ASC_AHL24_…"
click at [72, 293] on div at bounding box center [64, 293] width 20 height 19
click at [57, 293] on icon at bounding box center [61, 291] width 15 height 15
click at [0, 0] on input "checkbox" at bounding box center [0, 0] width 0 height 0
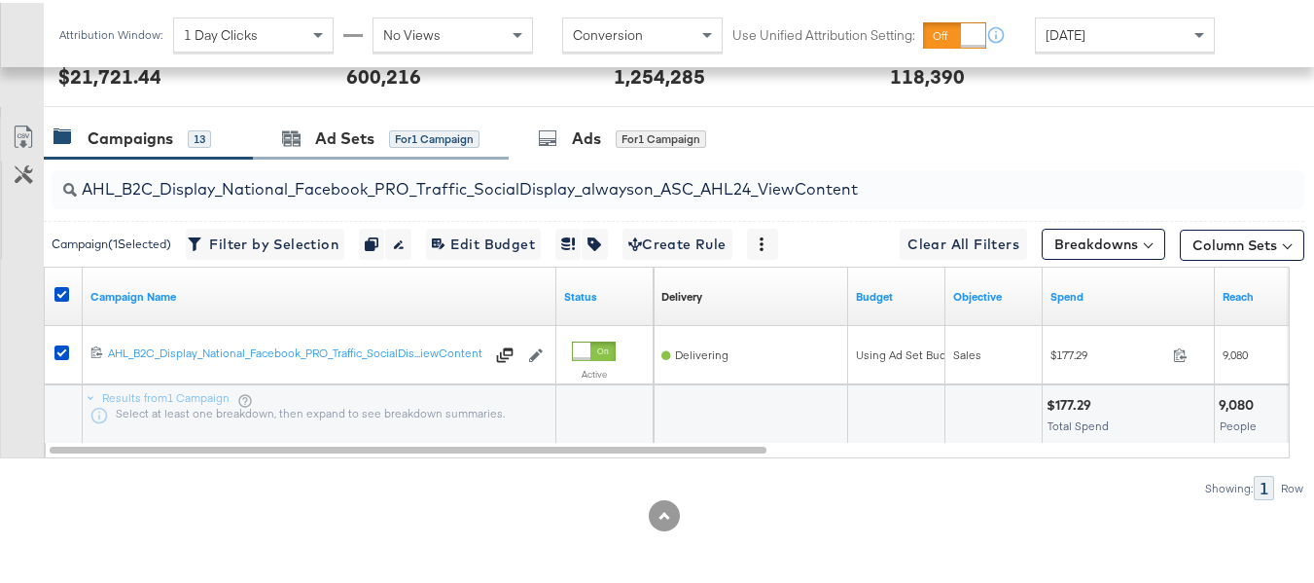
drag, startPoint x: 304, startPoint y: 141, endPoint x: 302, endPoint y: 151, distance: 9.9
click at [303, 140] on div "Ad Sets for 1 Campaign" at bounding box center [380, 136] width 197 height 22
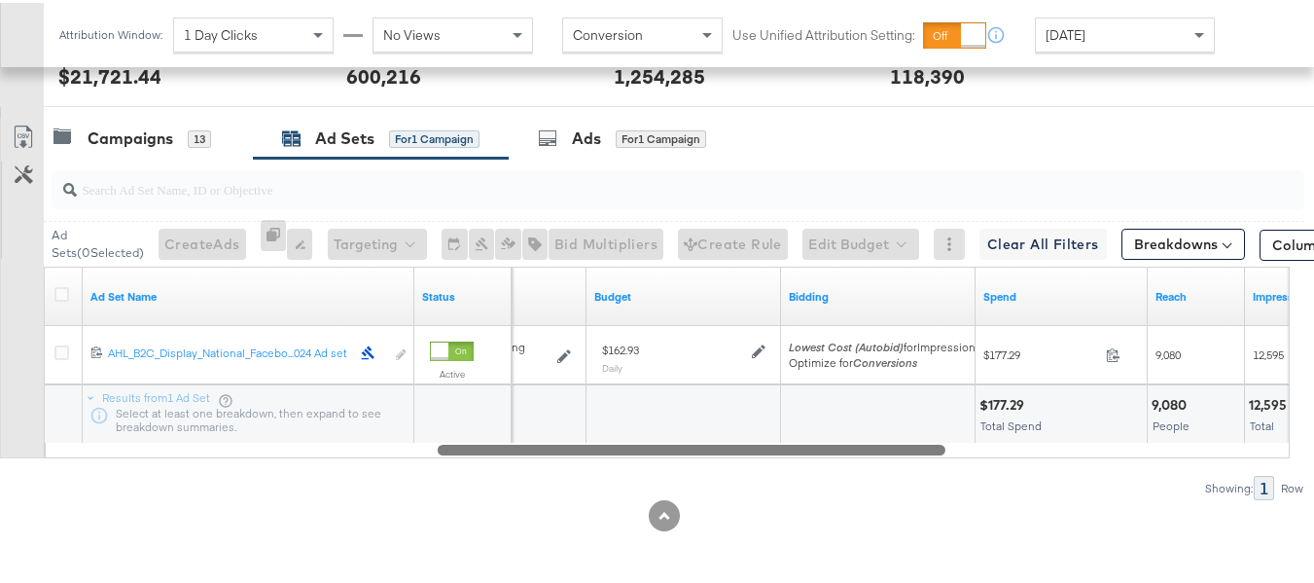
drag, startPoint x: 428, startPoint y: 448, endPoint x: 36, endPoint y: 404, distance: 394.6
click at [41, 421] on div "Customize KPIs Export as CSV Ad Set Name Status Schedule Budget Bidding Spend R…" at bounding box center [652, 360] width 1304 height 192
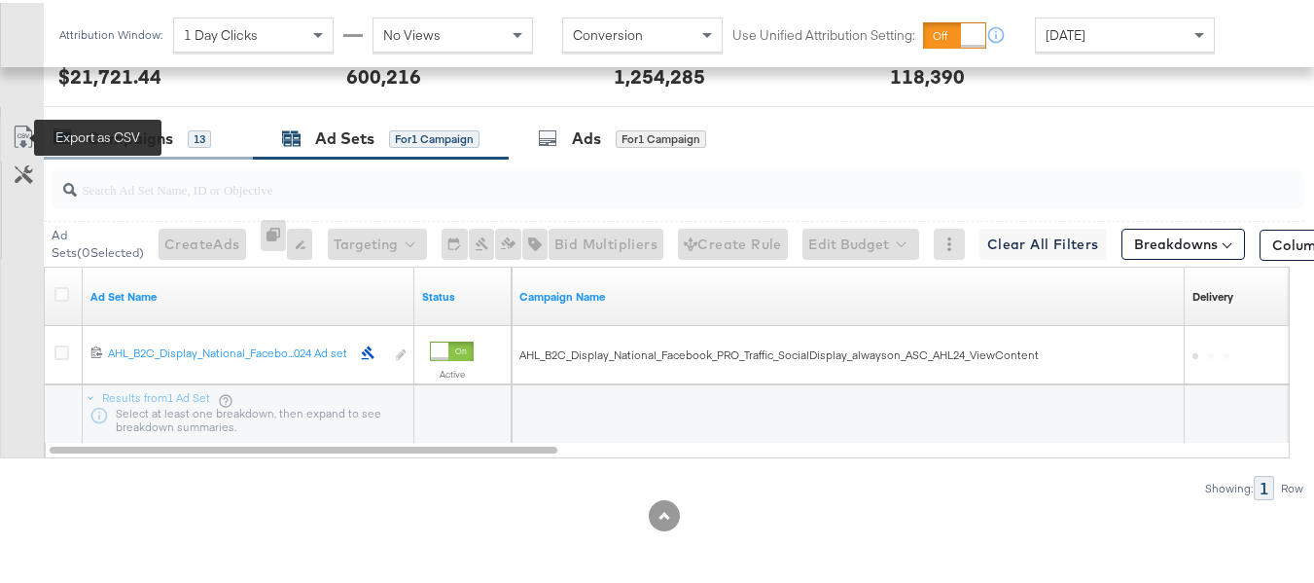
click at [127, 138] on div "Campaigns" at bounding box center [131, 136] width 86 height 22
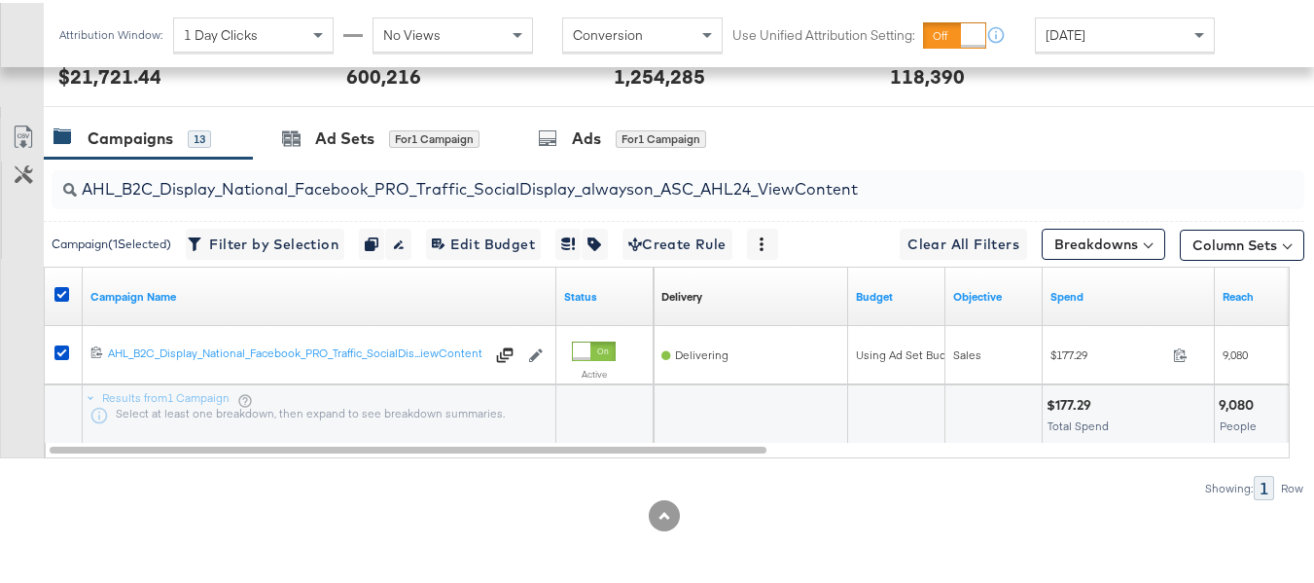
click at [59, 282] on div at bounding box center [65, 293] width 36 height 35
click at [60, 290] on icon at bounding box center [61, 291] width 15 height 15
click at [0, 0] on input "checkbox" at bounding box center [0, 0] width 0 height 0
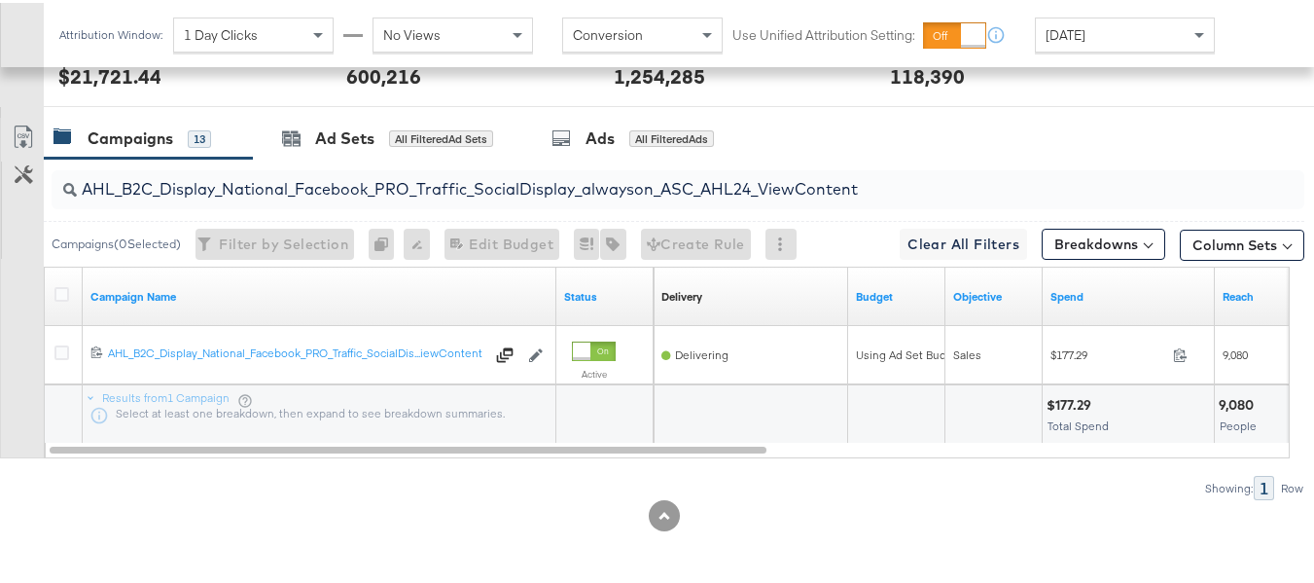
scroll to position [0, 0]
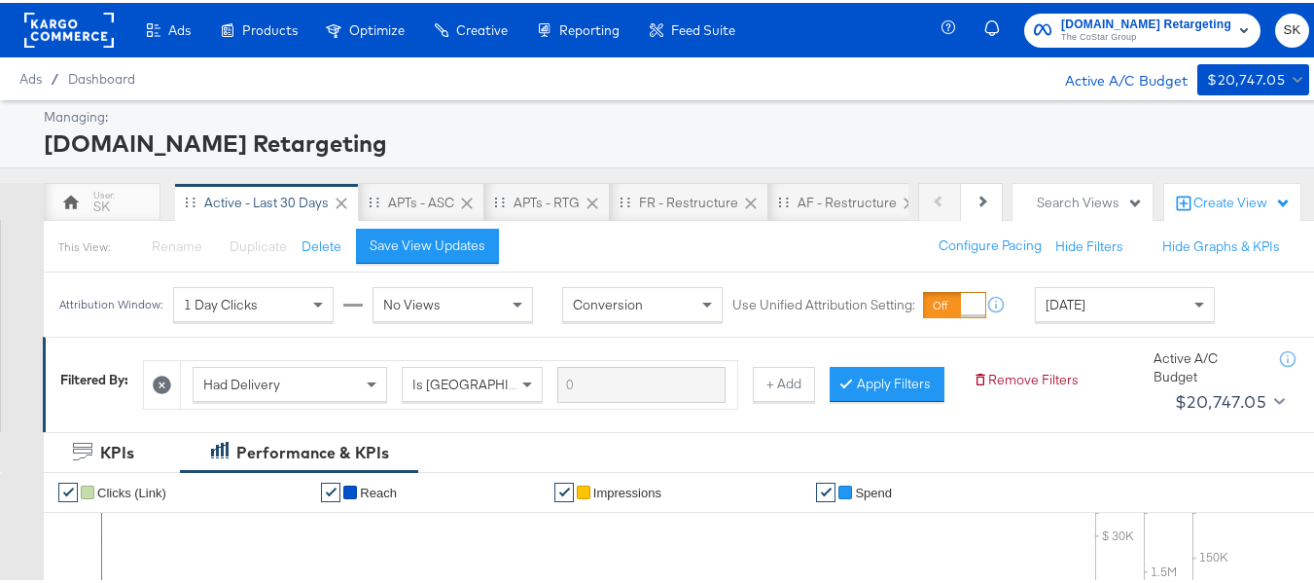
click at [1089, 33] on span "The CoStar Group" at bounding box center [1146, 35] width 170 height 16
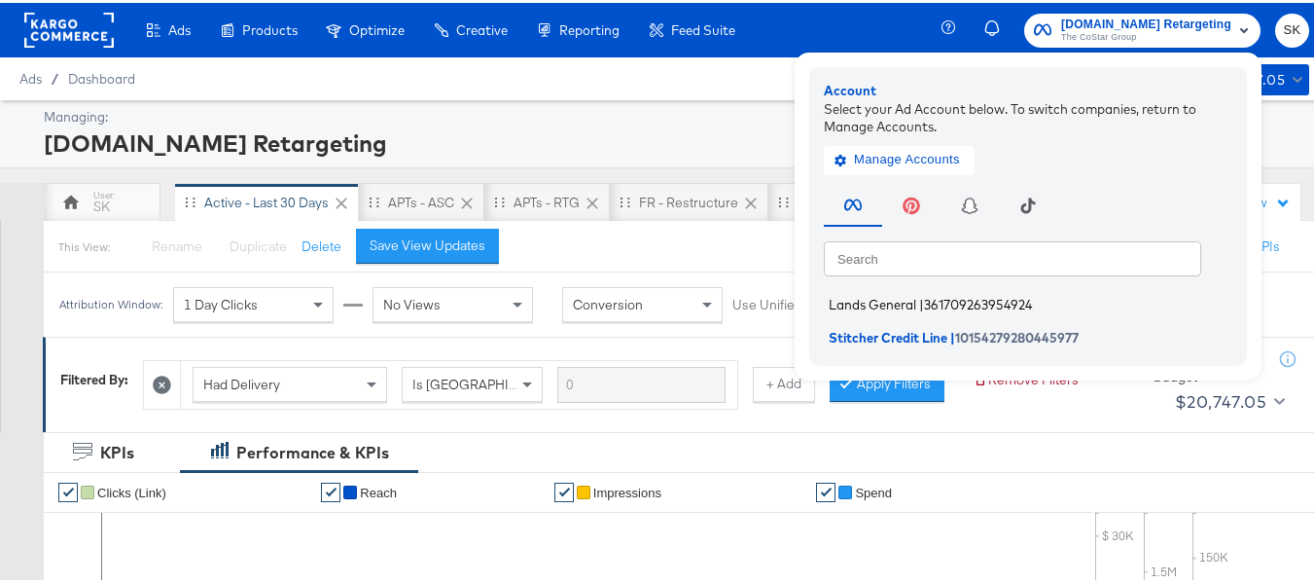
click at [905, 300] on span "Lands General" at bounding box center [873, 302] width 88 height 16
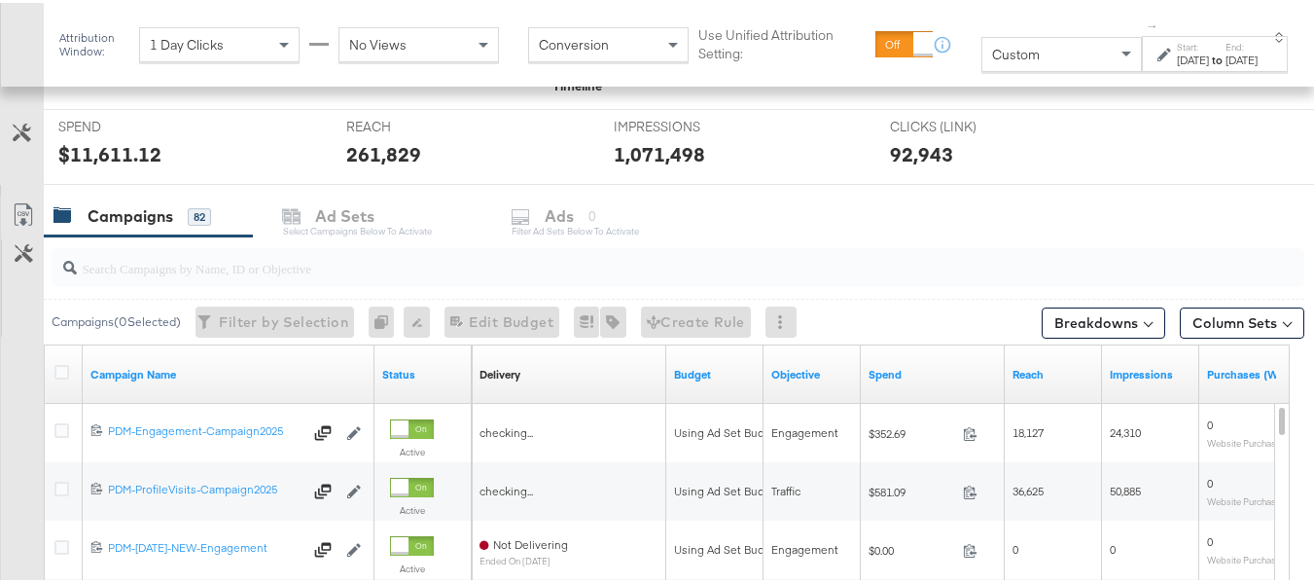
scroll to position [778, 0]
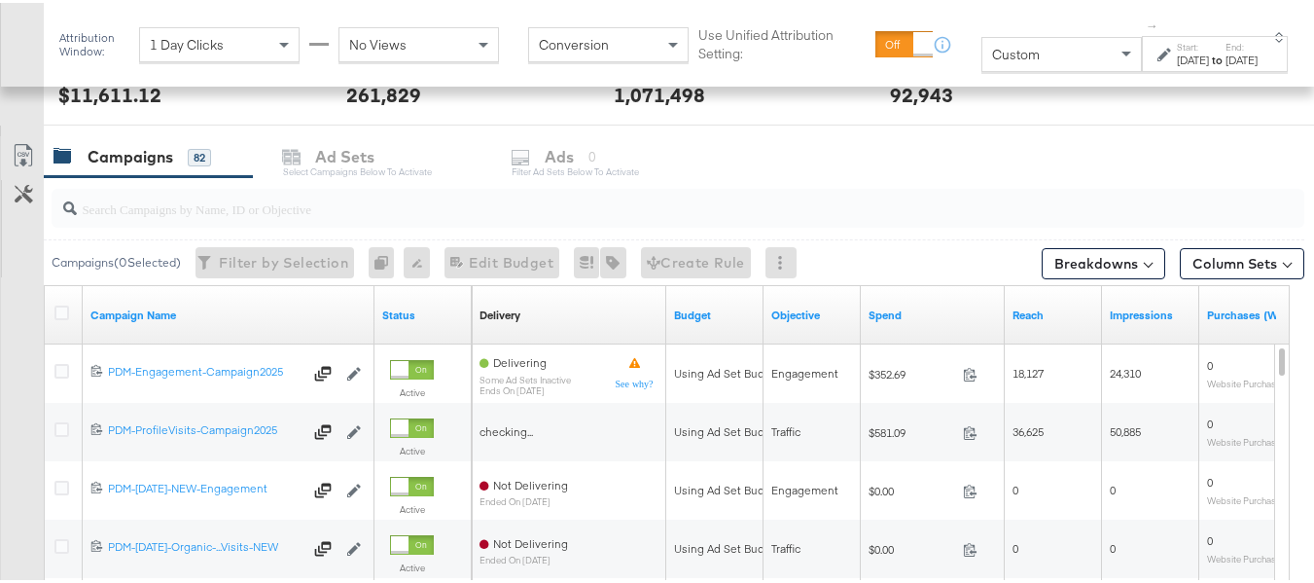
click at [240, 207] on input "search" at bounding box center [635, 198] width 1117 height 38
paste input "B2C_LAND_KC_RT_Sig_24"
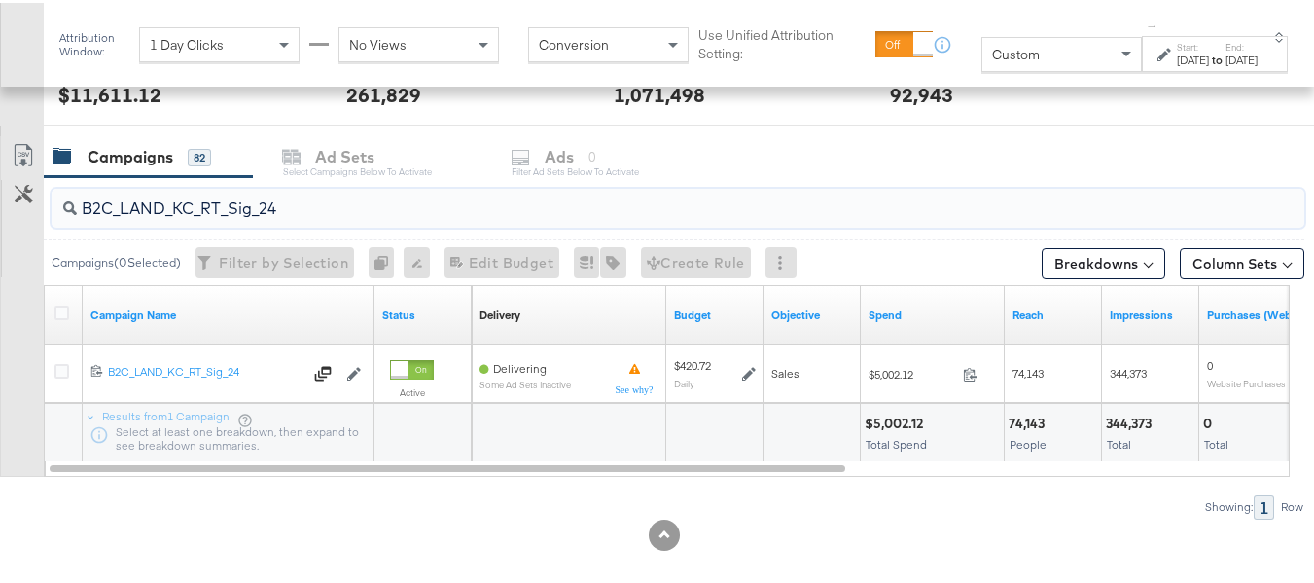
click at [269, 194] on input "B2C_LAND_KC_RT_Sig_24" at bounding box center [635, 198] width 1117 height 38
paste input "B_Ecommerce_KC_Retargeting_LW&LOA_Traffic"
click at [259, 189] on input "B2B_Ecommerce_KC_Retargeting_LW&LOA_Traffic" at bounding box center [635, 198] width 1117 height 38
paste input "KC_Retargeting_Prospects & Clients_Conversions"
click at [296, 208] on input "B2B_KC_Retargeting_Prospects & Clients_Conversions" at bounding box center [635, 198] width 1117 height 38
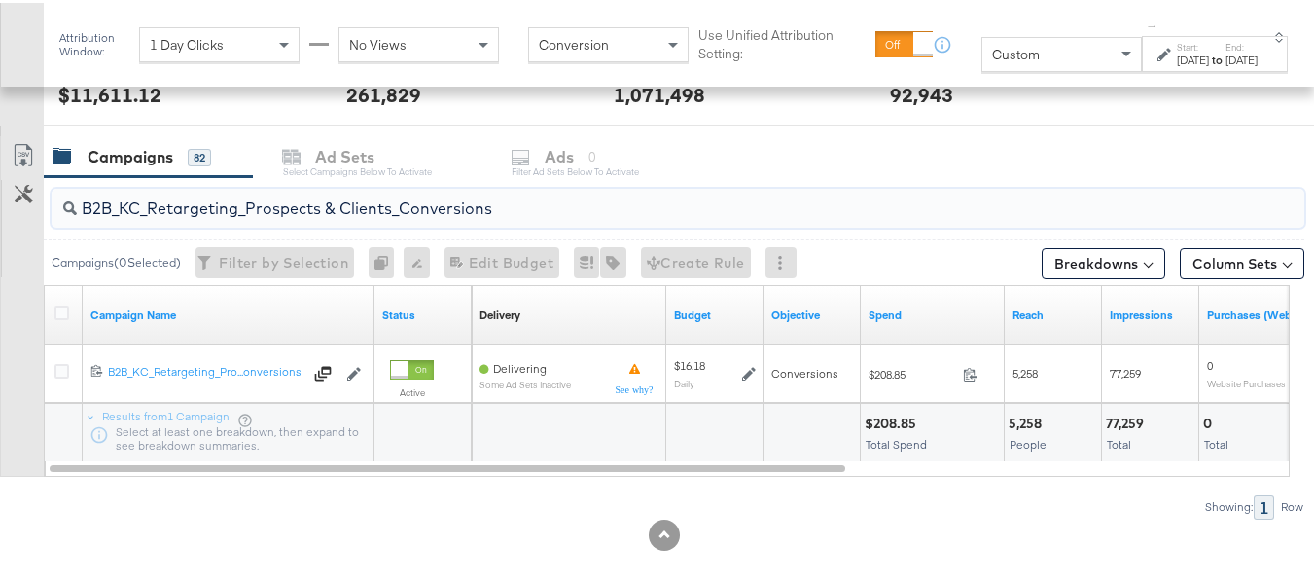
paste input "C_LAND_KC_Pros_Sig"
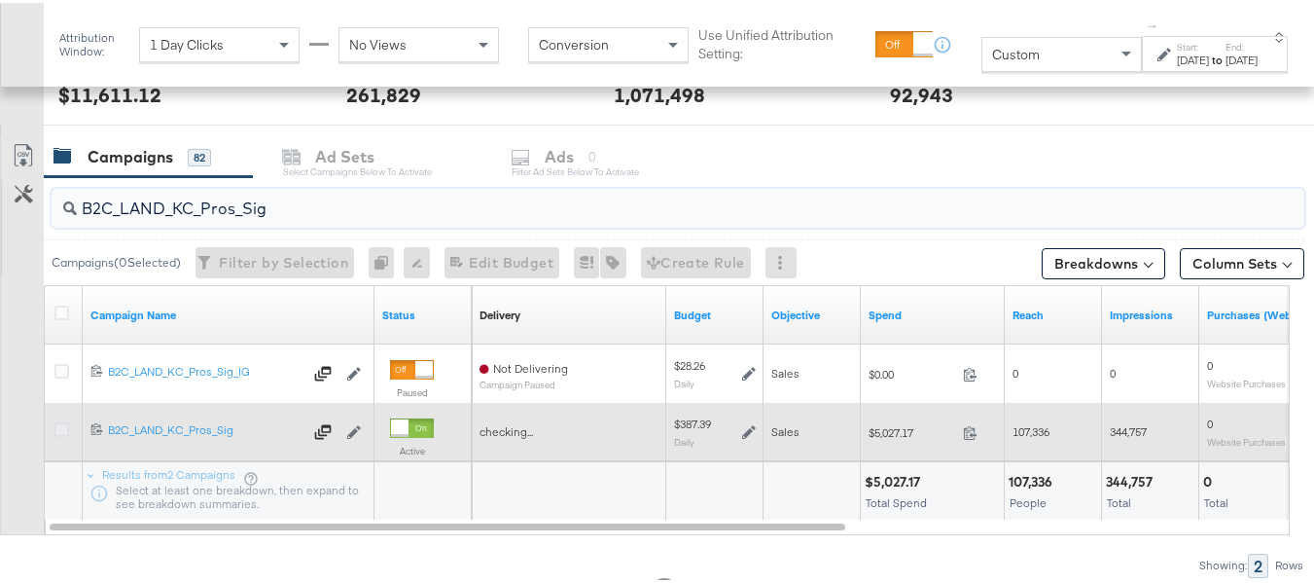
type input "B2C_LAND_KC_Pros_Sig"
click at [68, 425] on icon at bounding box center [61, 426] width 15 height 15
click at [0, 0] on input "checkbox" at bounding box center [0, 0] width 0 height 0
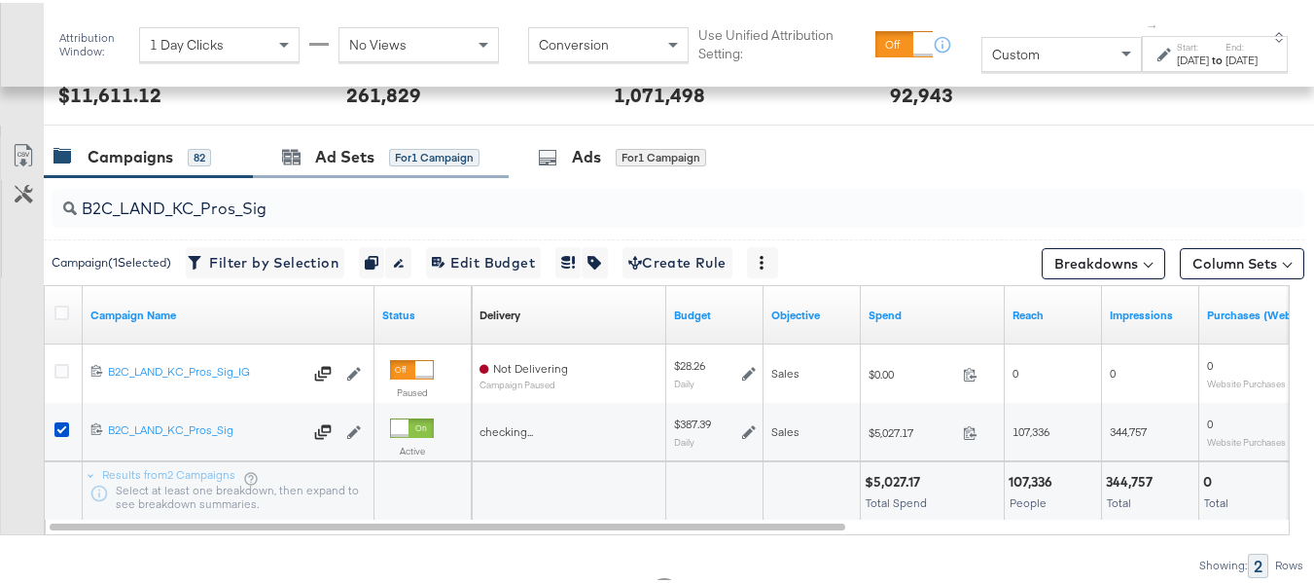
click at [370, 170] on div "Ad Sets for 1 Campaign" at bounding box center [381, 154] width 256 height 42
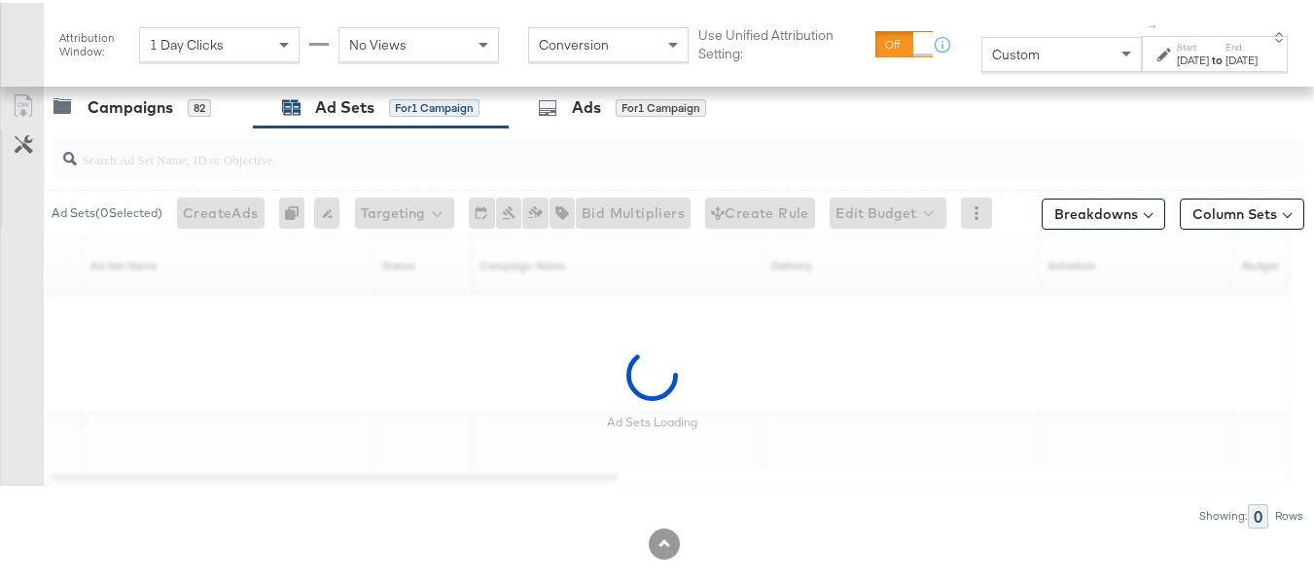
scroll to position [855, 0]
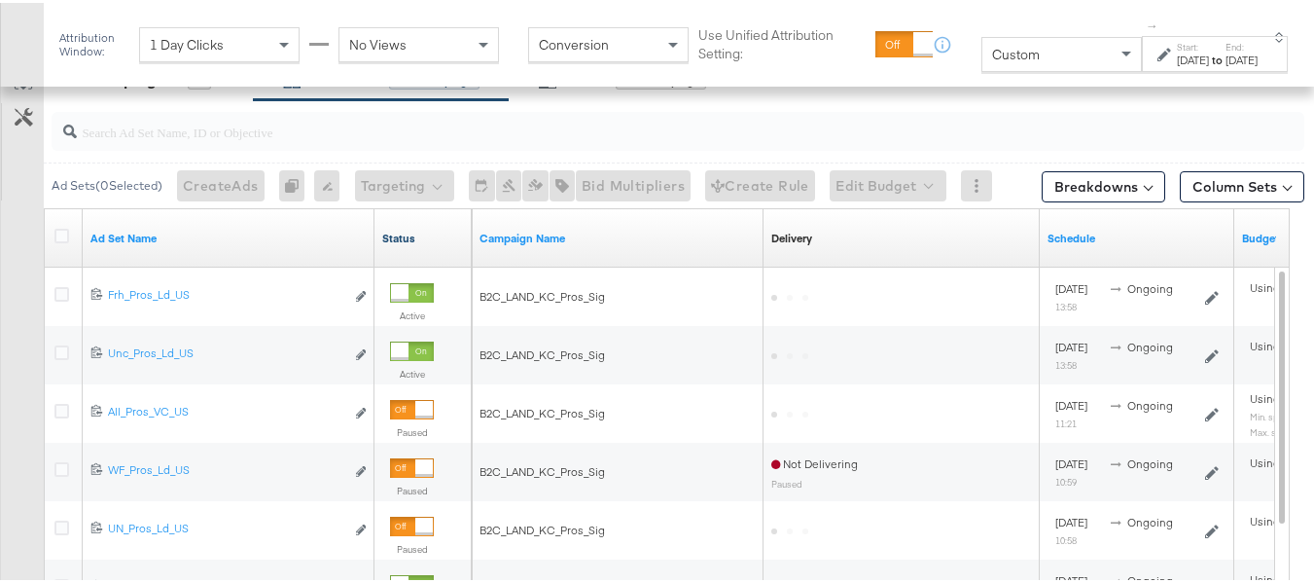
click at [453, 228] on link "Status" at bounding box center [423, 236] width 82 height 16
click at [399, 236] on link "Status ↑" at bounding box center [423, 236] width 82 height 16
click at [399, 236] on link "Status ↓" at bounding box center [423, 236] width 82 height 16
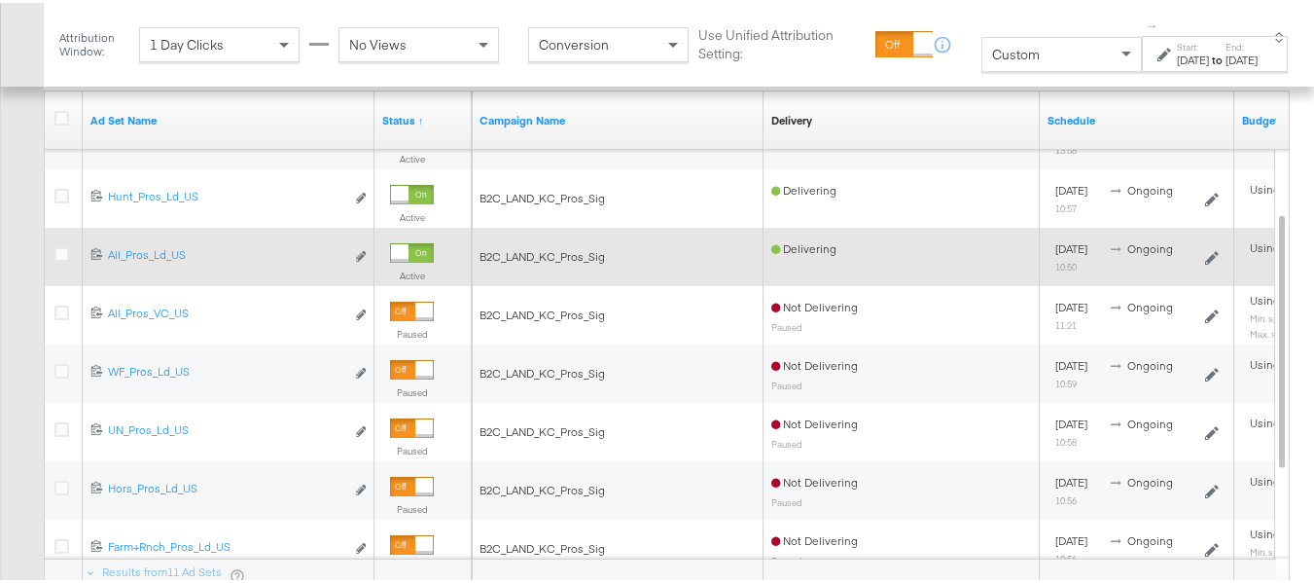
scroll to position [758, 0]
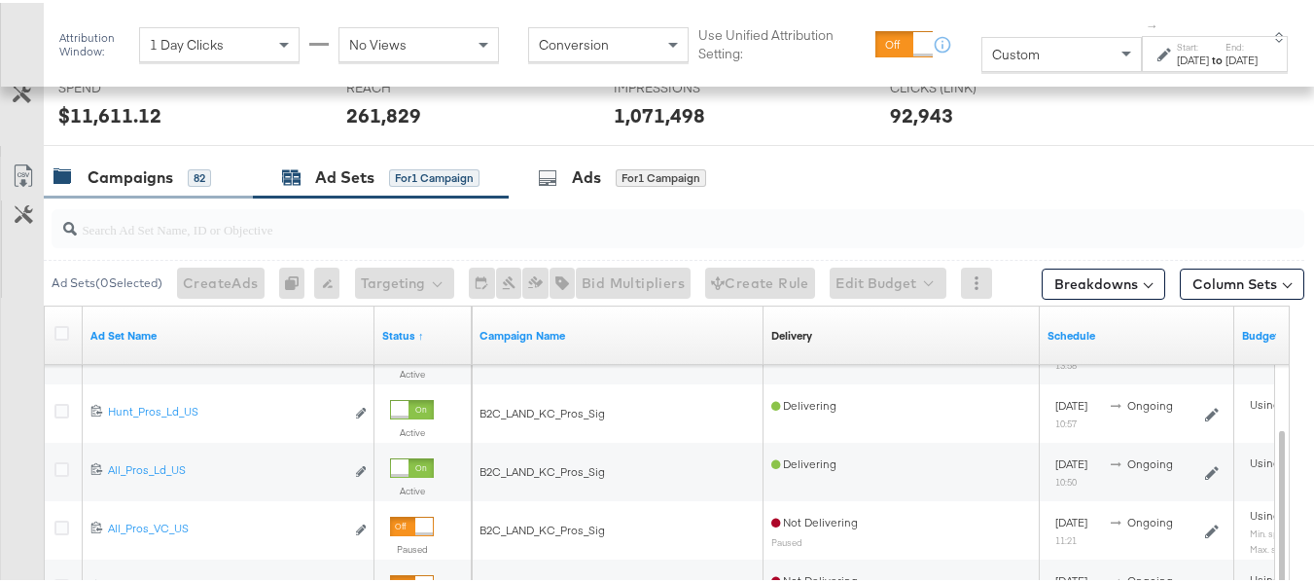
click at [158, 168] on div "Campaigns" at bounding box center [131, 174] width 86 height 22
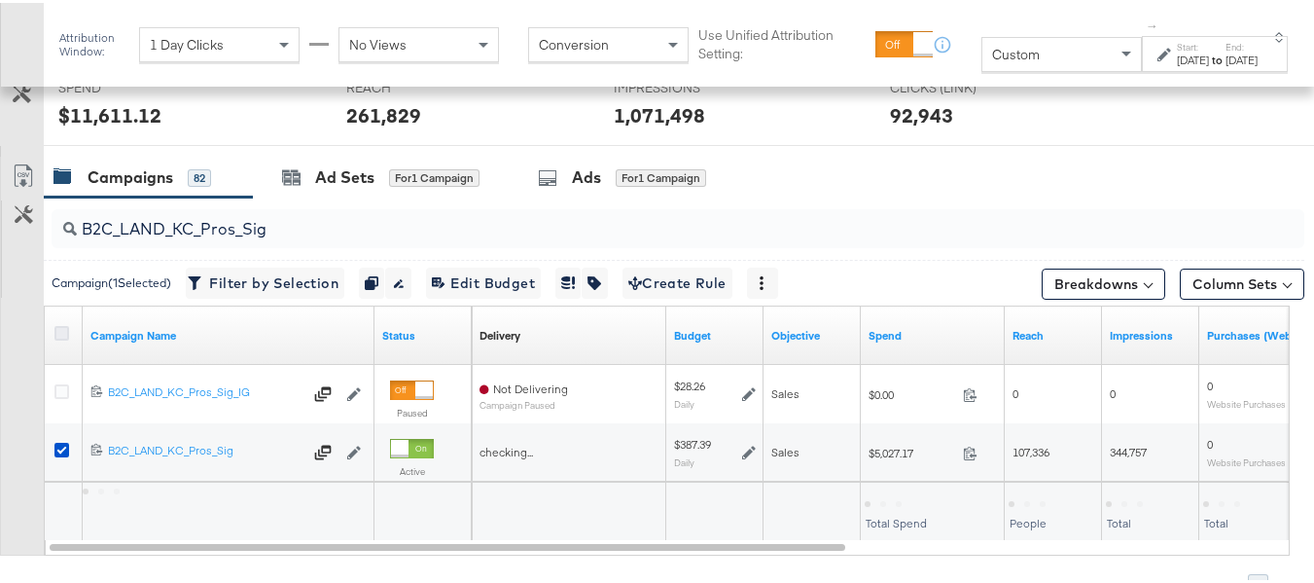
click at [57, 334] on icon at bounding box center [61, 330] width 15 height 15
click at [0, 0] on input "checkbox" at bounding box center [0, 0] width 0 height 0
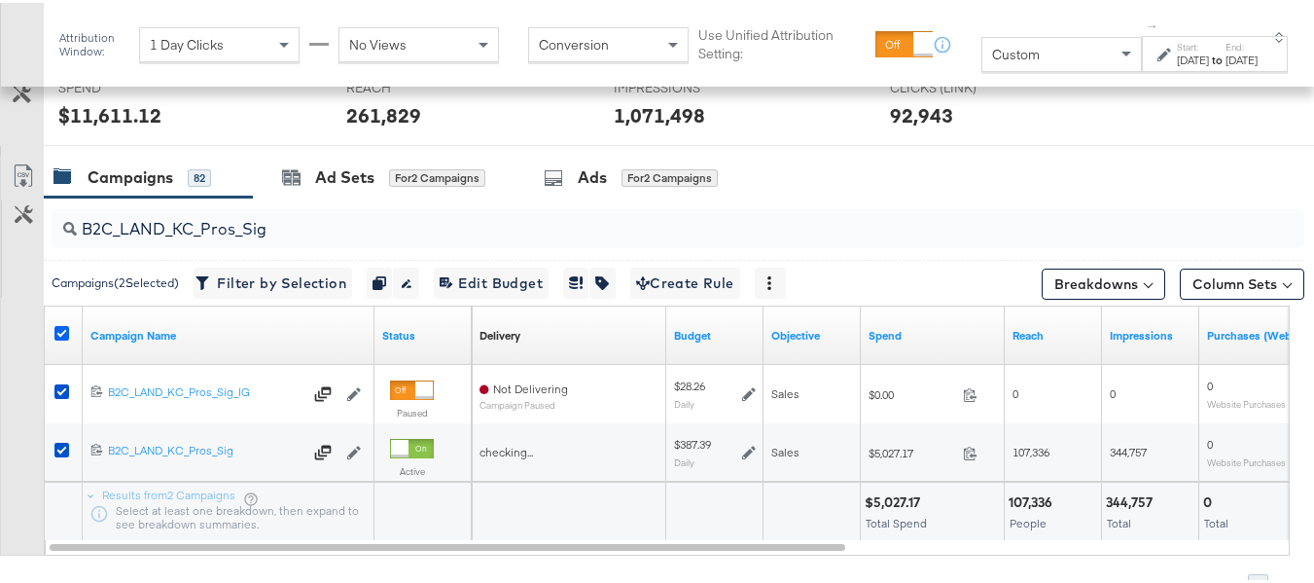
click at [58, 332] on icon at bounding box center [61, 330] width 15 height 15
click at [0, 0] on input "checkbox" at bounding box center [0, 0] width 0 height 0
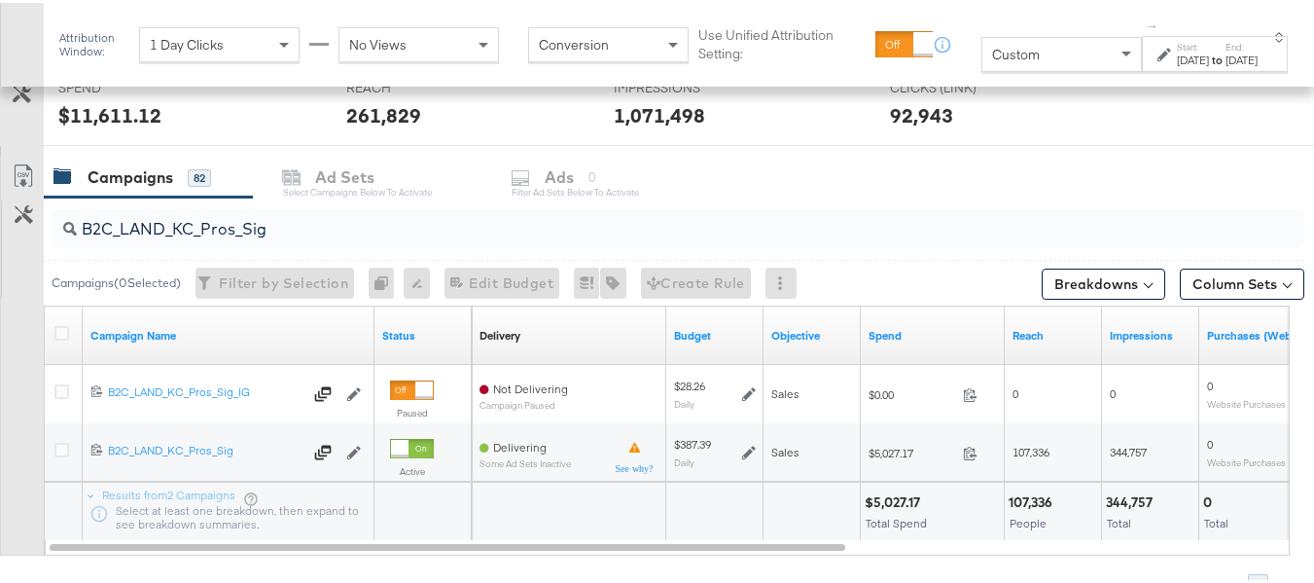
click at [285, 226] on input "B2C_LAND_KC_Pros_Sig" at bounding box center [635, 218] width 1117 height 38
paste input "B_Ecommerce_KC_Retargeting_LW&LOA_Traffic"
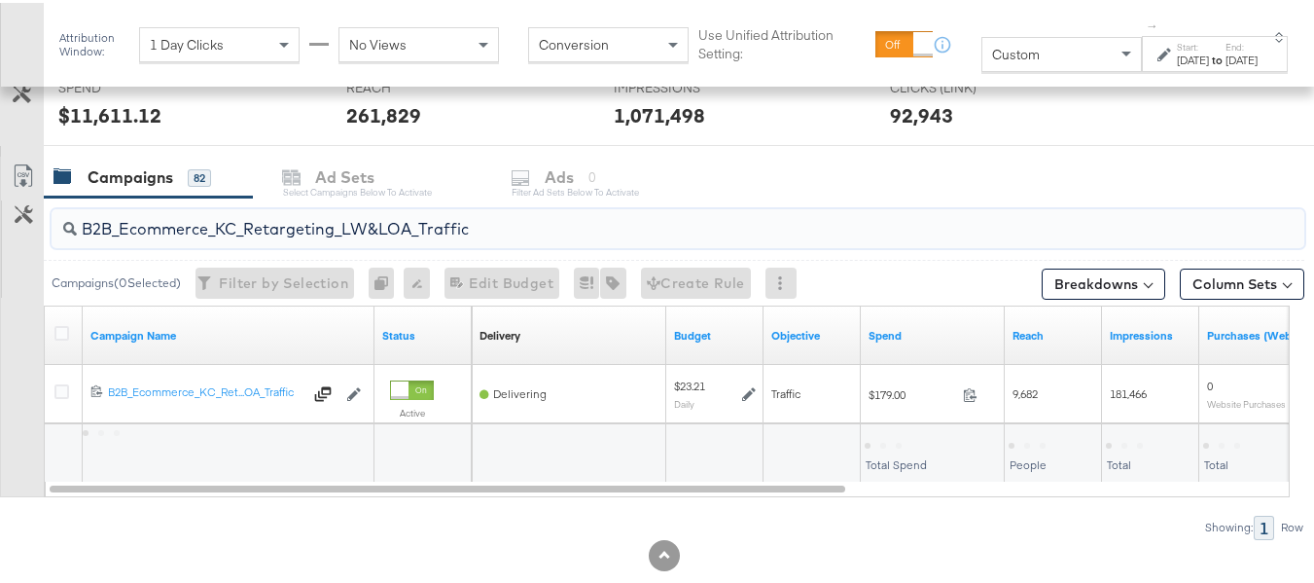
type input "B2B_Ecommerce_KC_Retargeting_LW&LOA_Traffic"
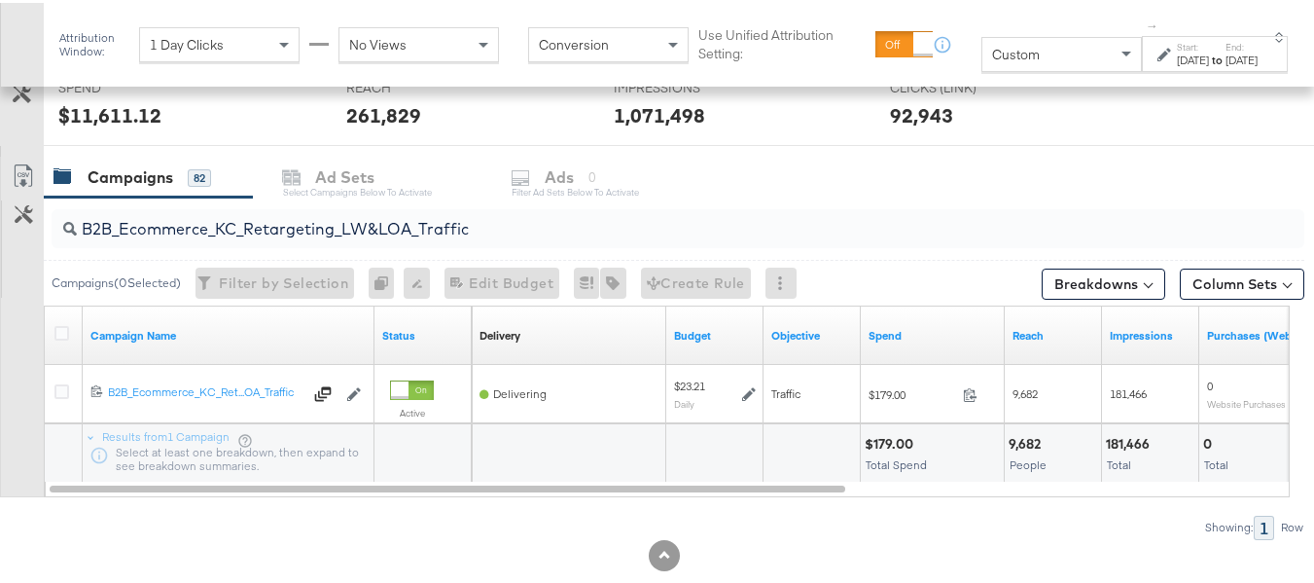
click at [1209, 65] on div "to" at bounding box center [1217, 58] width 17 height 16
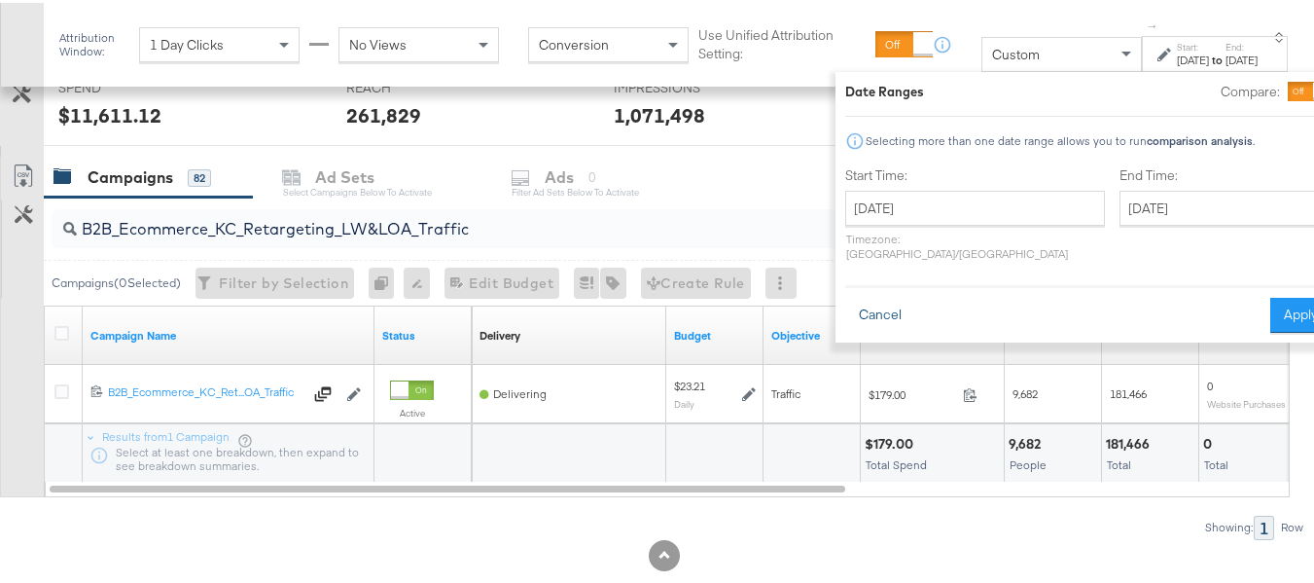
click at [845, 295] on button "Cancel" at bounding box center [880, 312] width 70 height 35
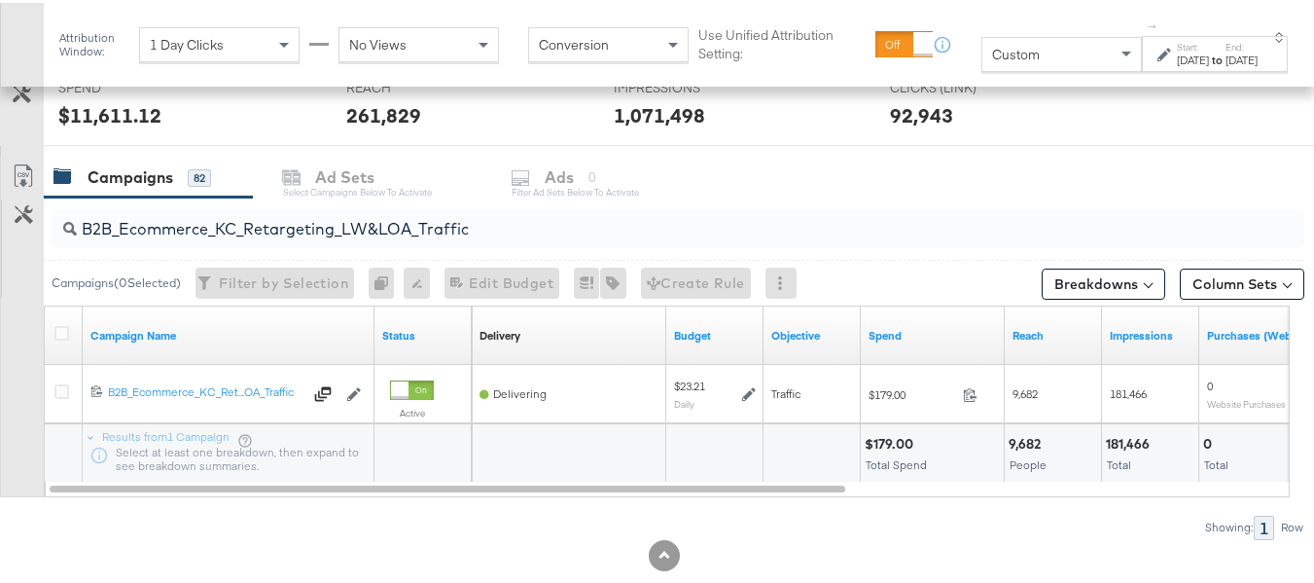
click at [992, 50] on span "Custom" at bounding box center [1016, 52] width 48 height 18
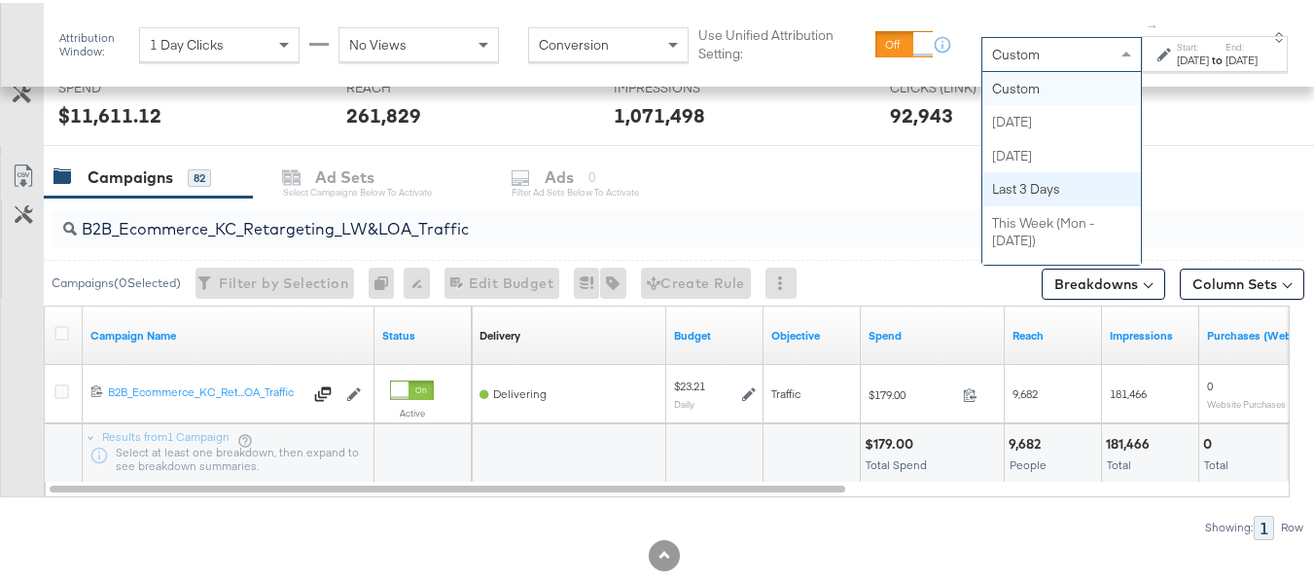
drag, startPoint x: 982, startPoint y: 162, endPoint x: 1070, endPoint y: 196, distance: 93.6
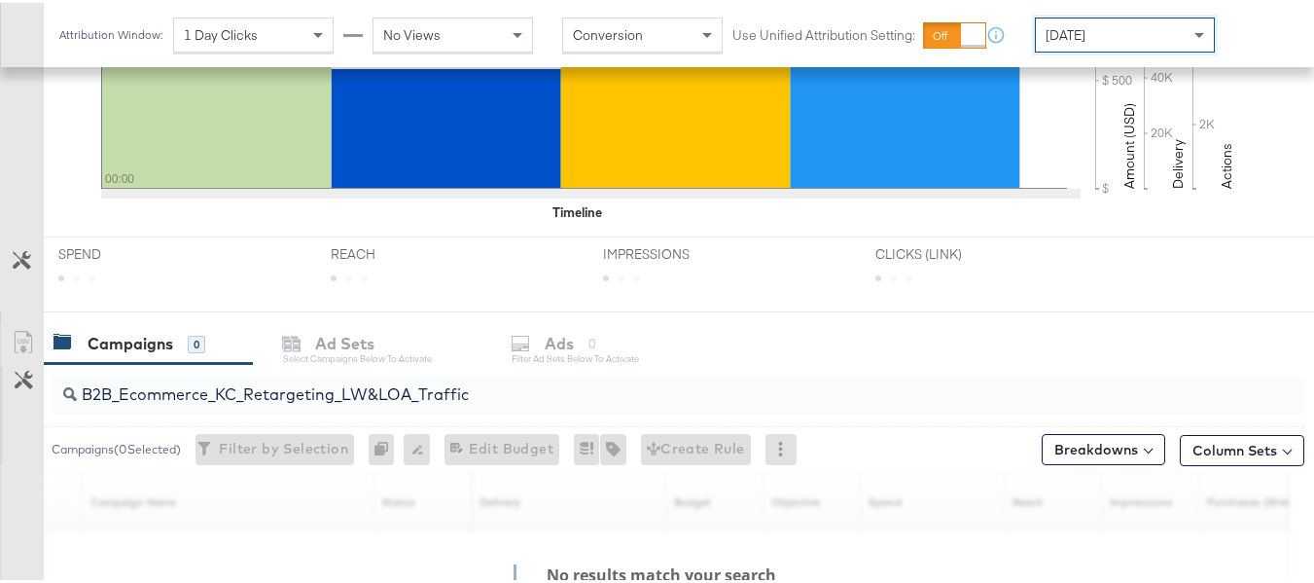
scroll to position [737, 0]
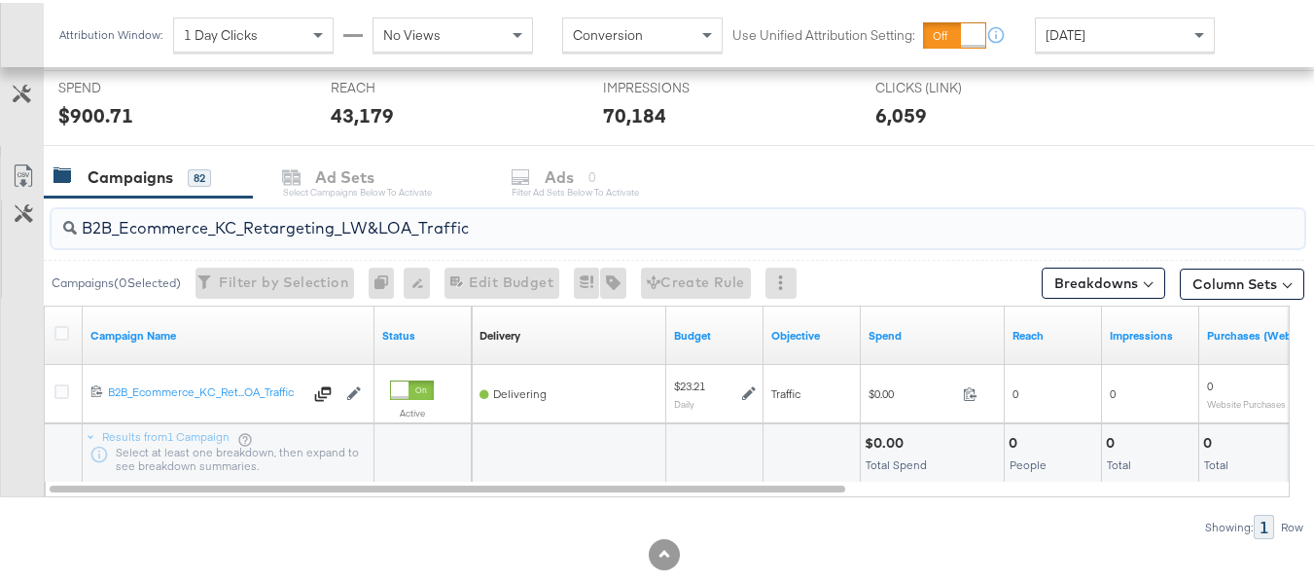
click at [397, 213] on input "B2B_Ecommerce_KC_Retargeting_LW&LOA_Traffic" at bounding box center [635, 217] width 1117 height 38
paste input "search"
click at [481, 228] on input "B2B_Ecommerce_KC_Retargeting_LW&LOA_Traffic" at bounding box center [635, 217] width 1117 height 38
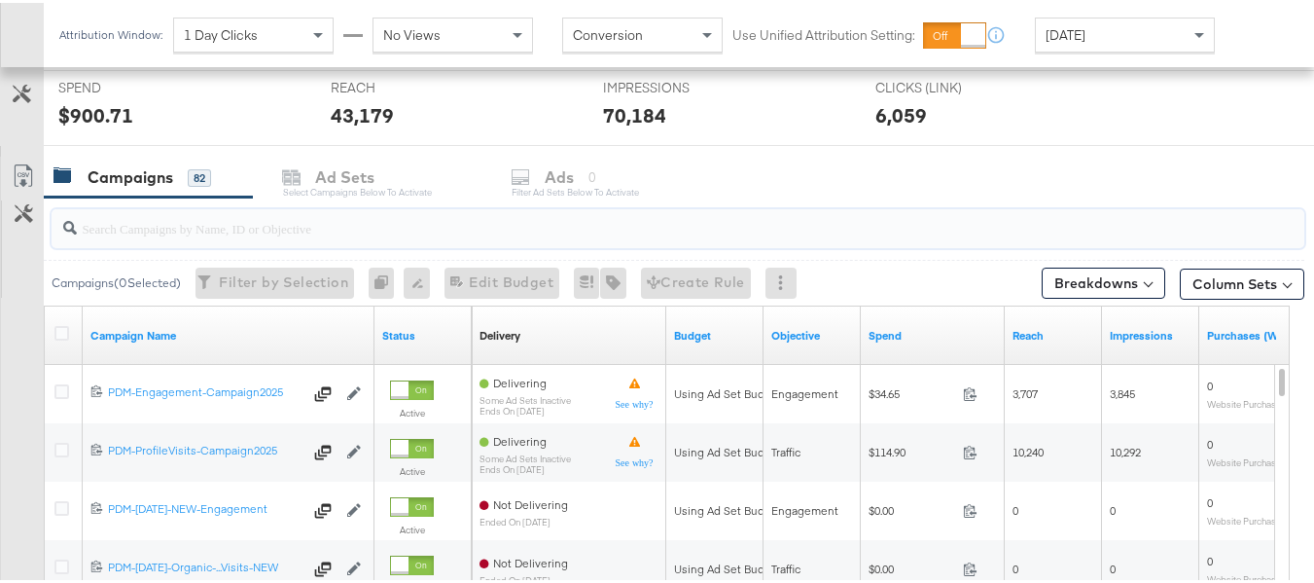
click at [335, 217] on input "search" at bounding box center [635, 217] width 1117 height 38
paste input "B2B_Ecommerce_KC_Retargeting_LW&LOA_Traffic"
type input "B2B_Ecommerce_KC_Retargeting_LW&LOA_Traffic"
